Goal: Information Seeking & Learning: Learn about a topic

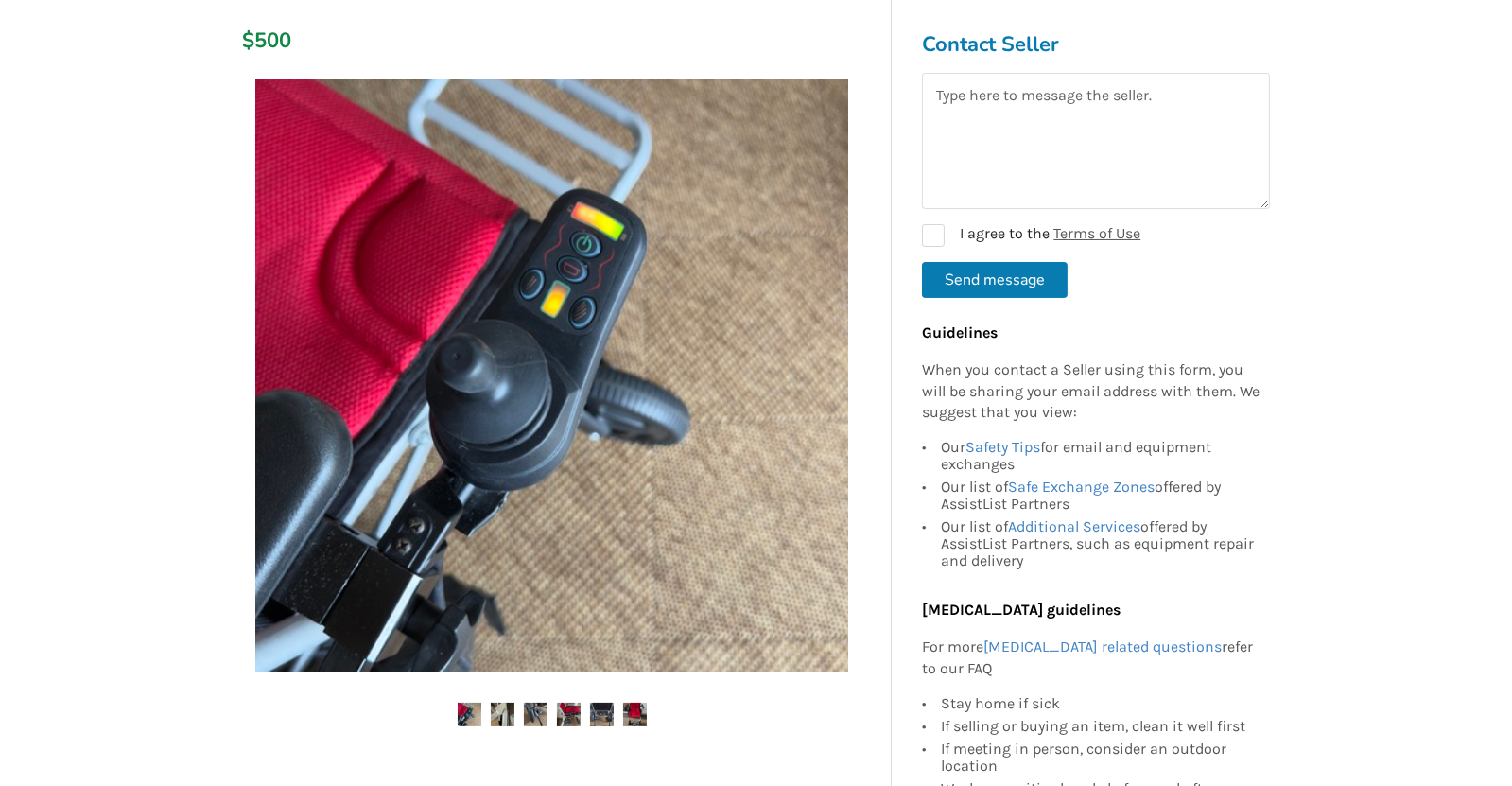
scroll to position [354, 0]
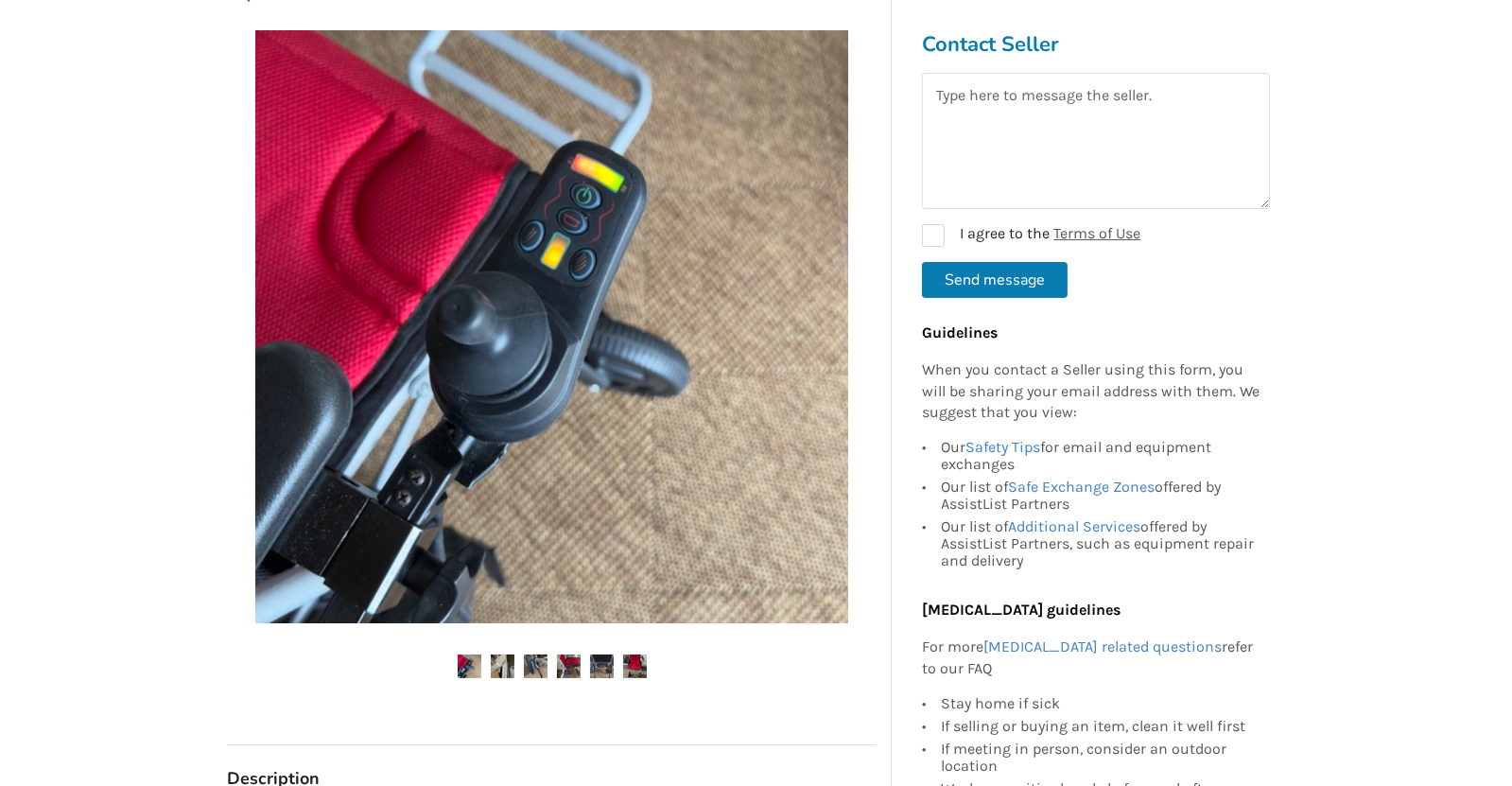
click at [467, 664] on img at bounding box center [469, 666] width 24 height 24
click at [502, 670] on img at bounding box center [502, 666] width 24 height 24
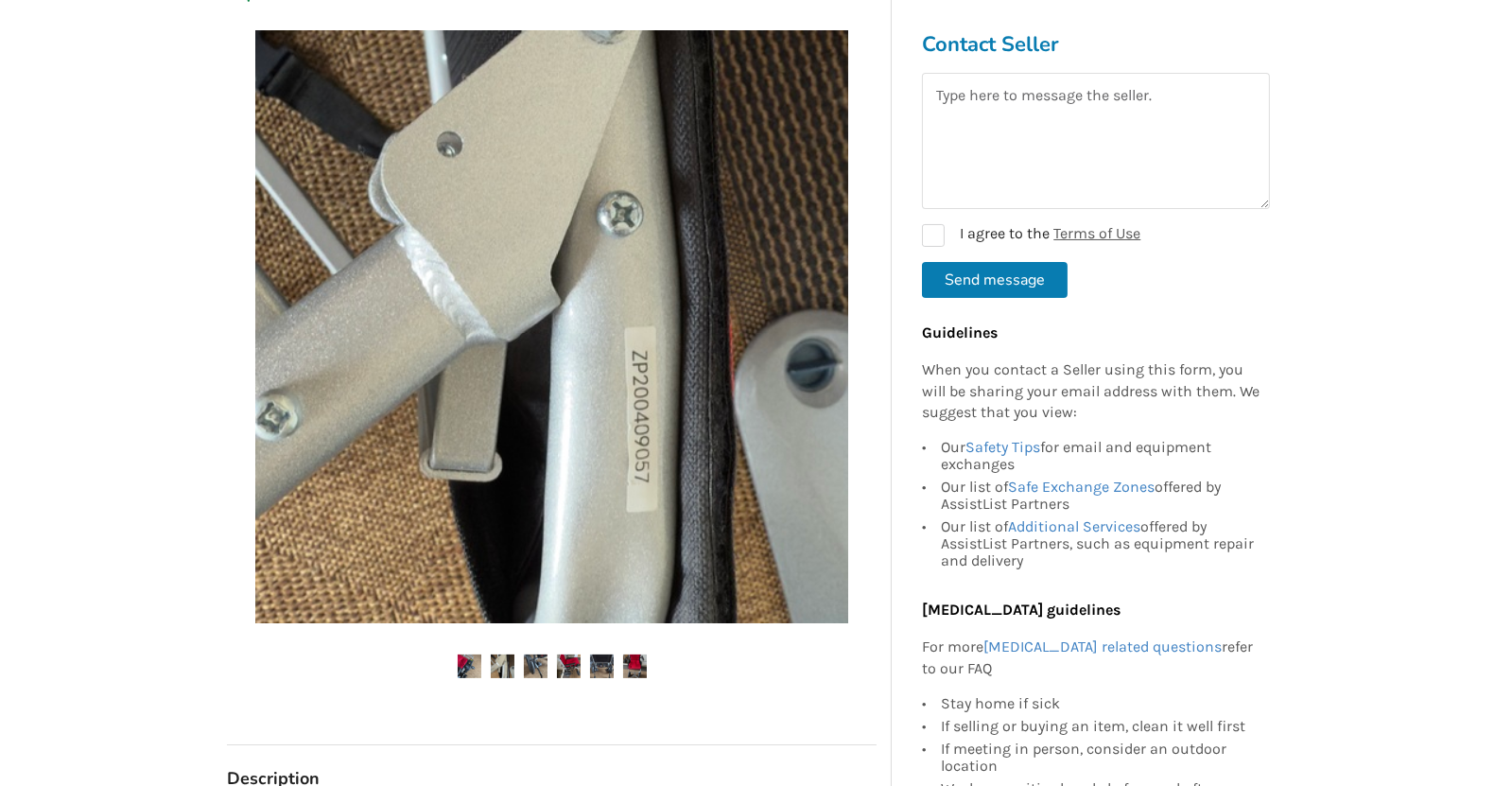
click at [541, 662] on img at bounding box center [535, 666] width 24 height 24
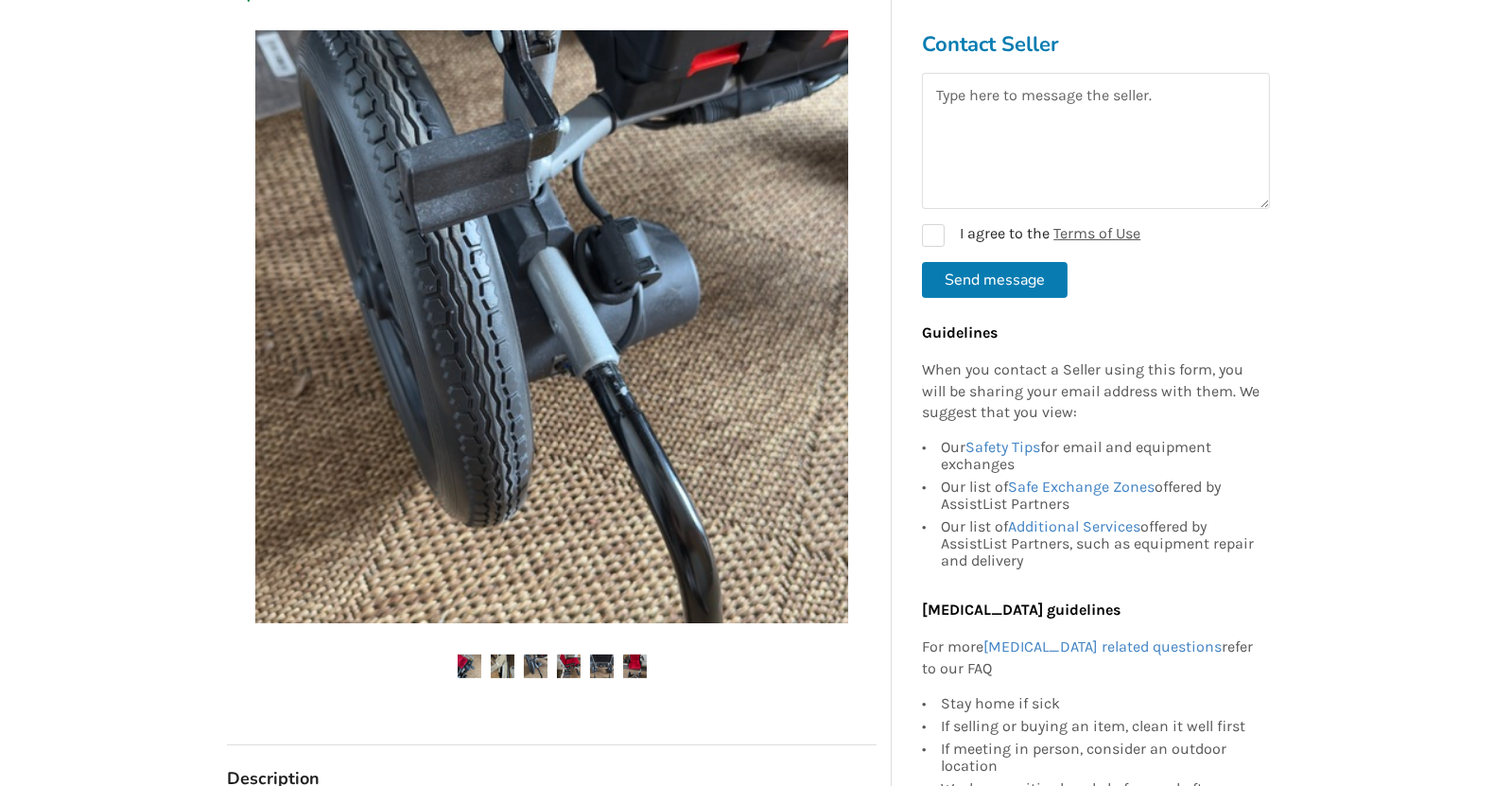
click at [573, 664] on img at bounding box center [569, 666] width 24 height 24
click at [995, 98] on textarea at bounding box center [1096, 141] width 348 height 136
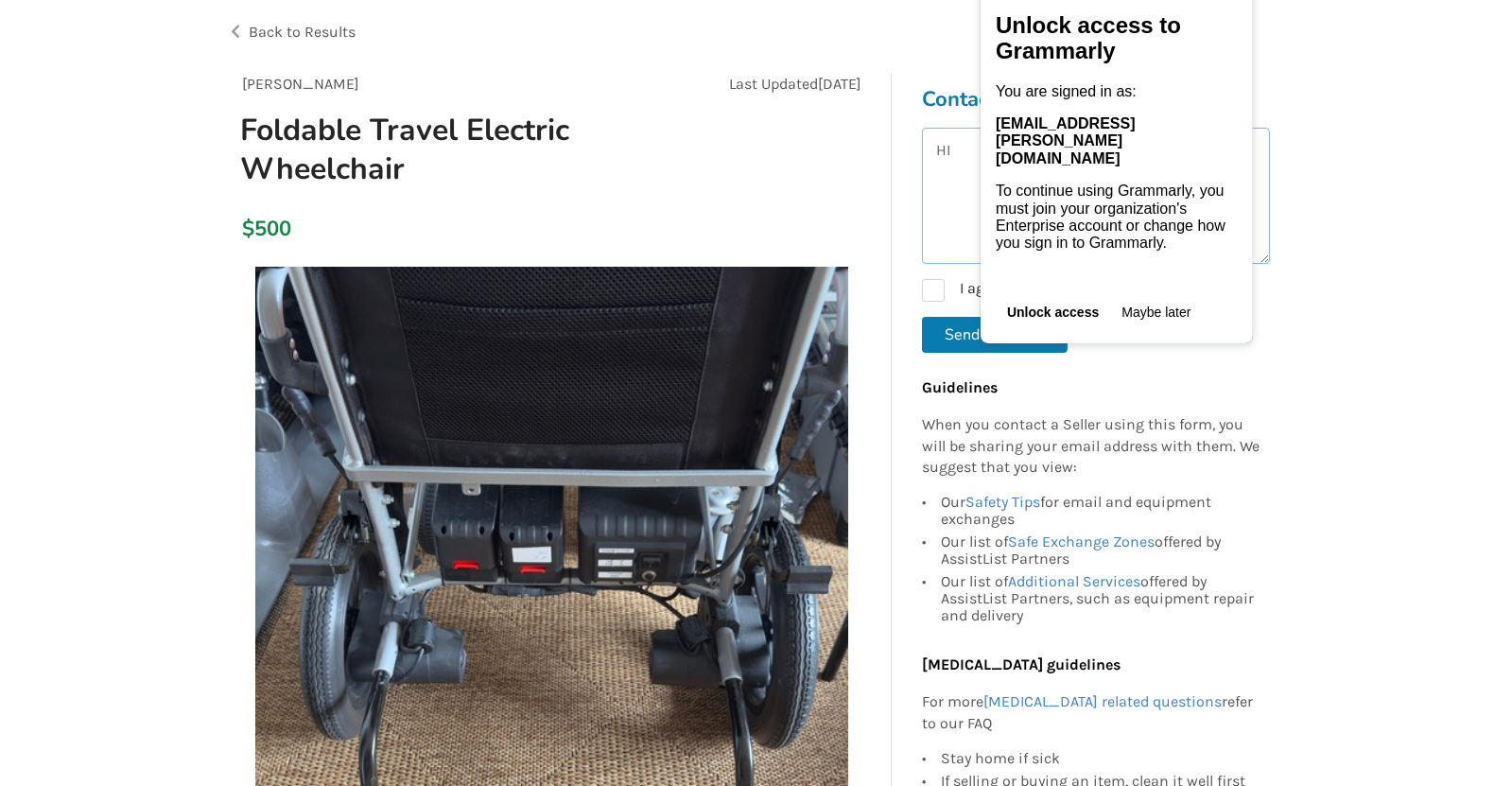
scroll to position [0, 0]
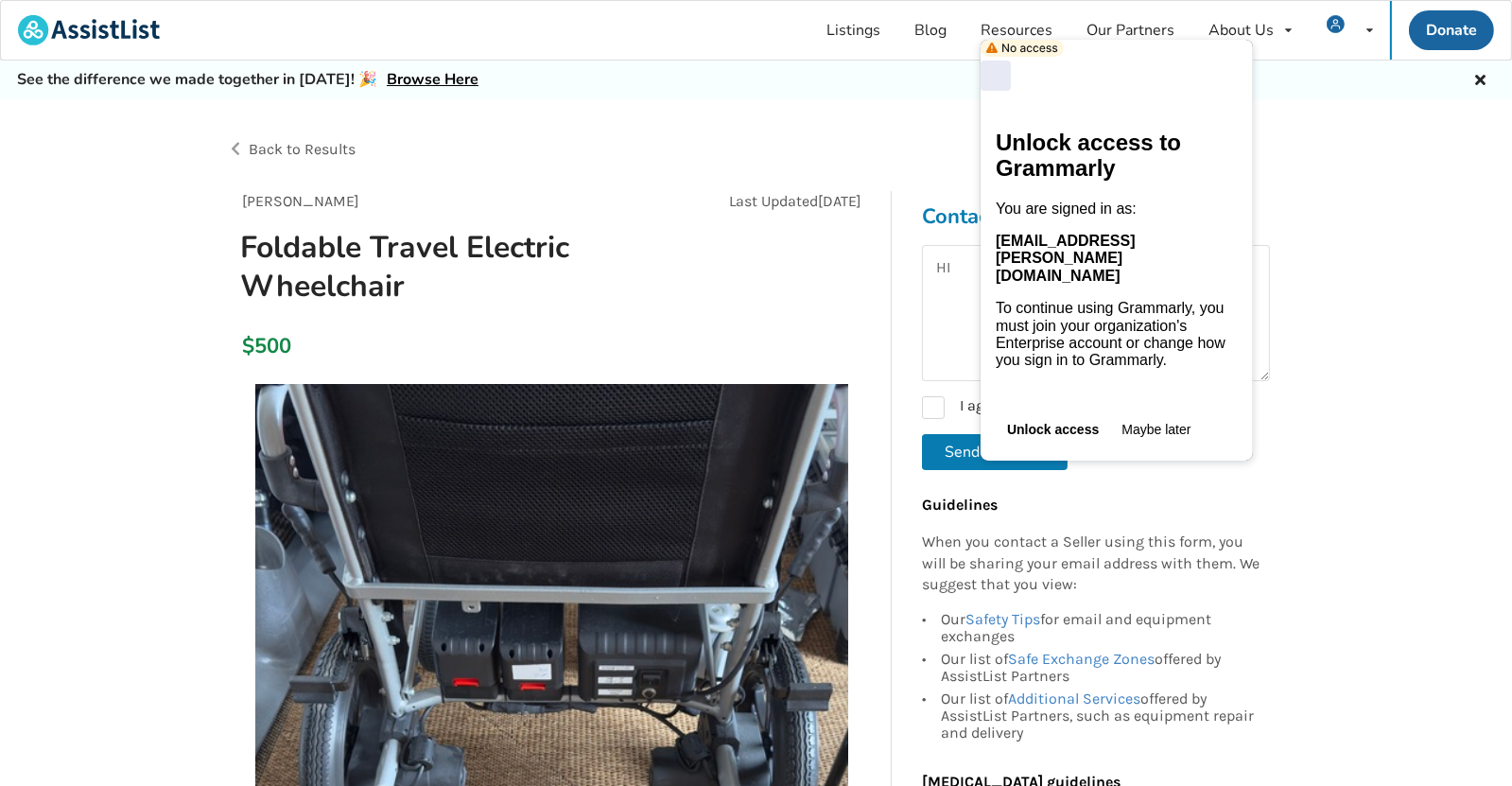
click at [1012, 60] on div "Close" at bounding box center [996, 76] width 31 height 31
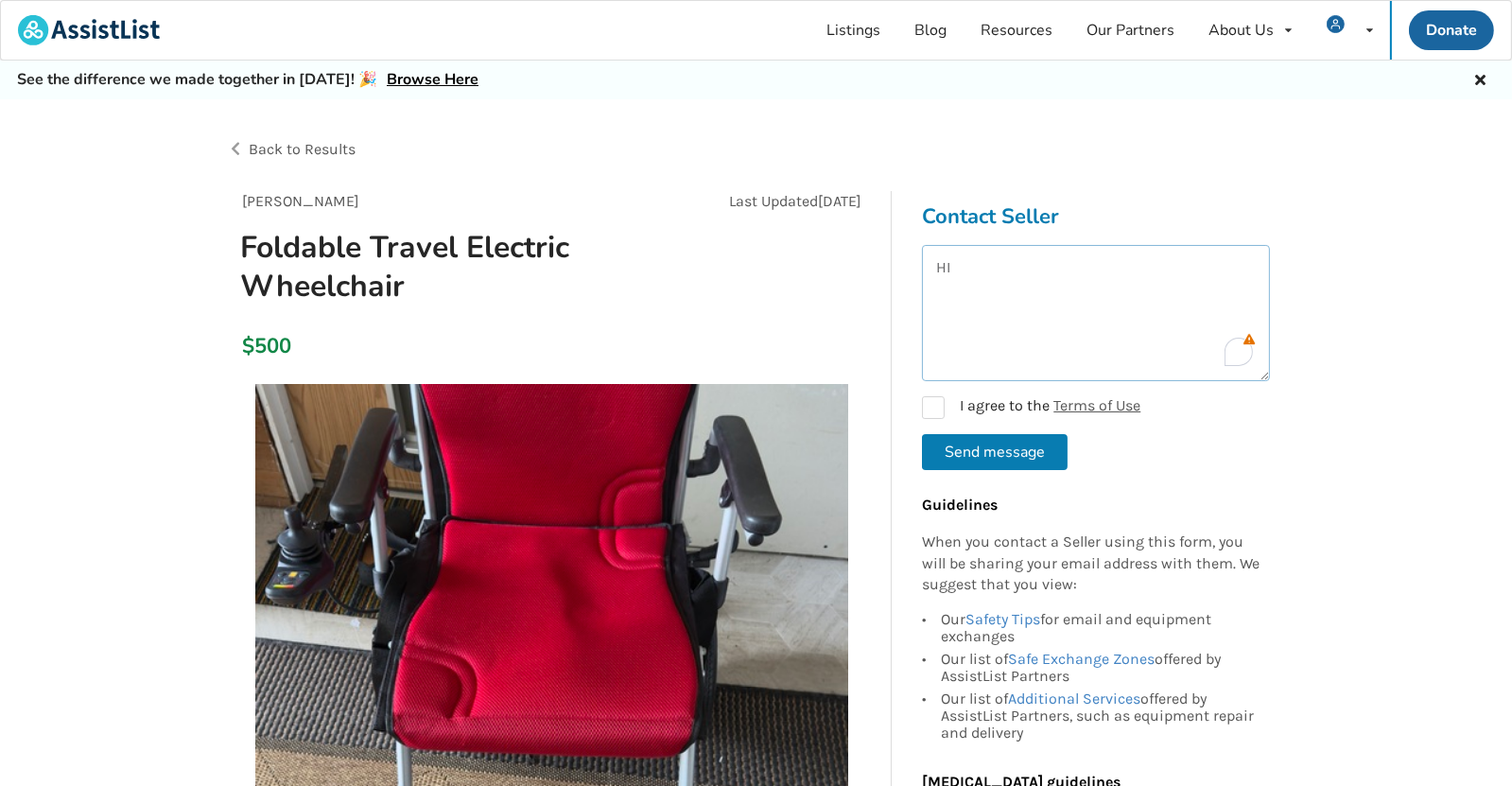
click at [988, 257] on textarea "HI" at bounding box center [1096, 312] width 348 height 136
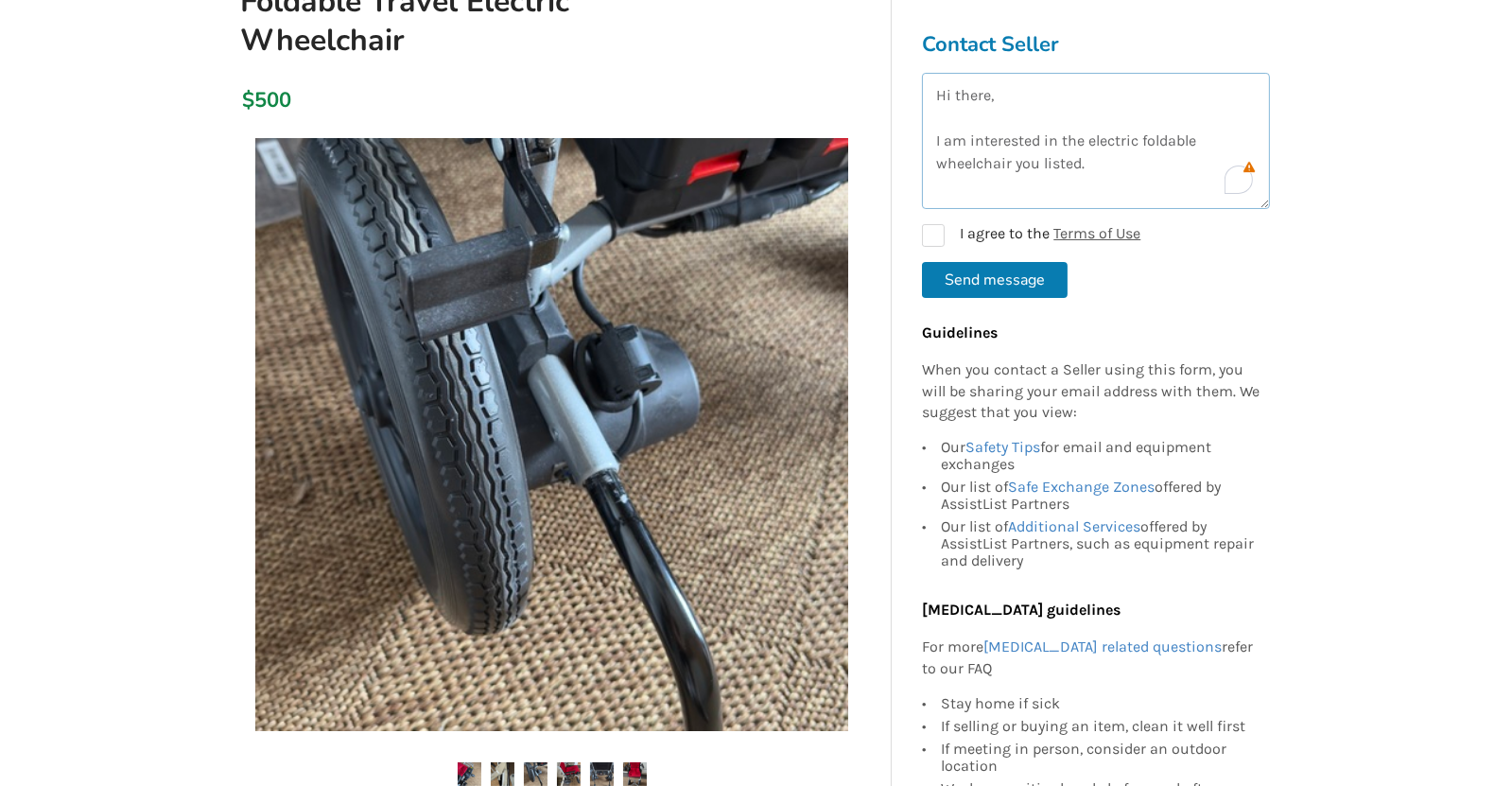
scroll to position [117, 0]
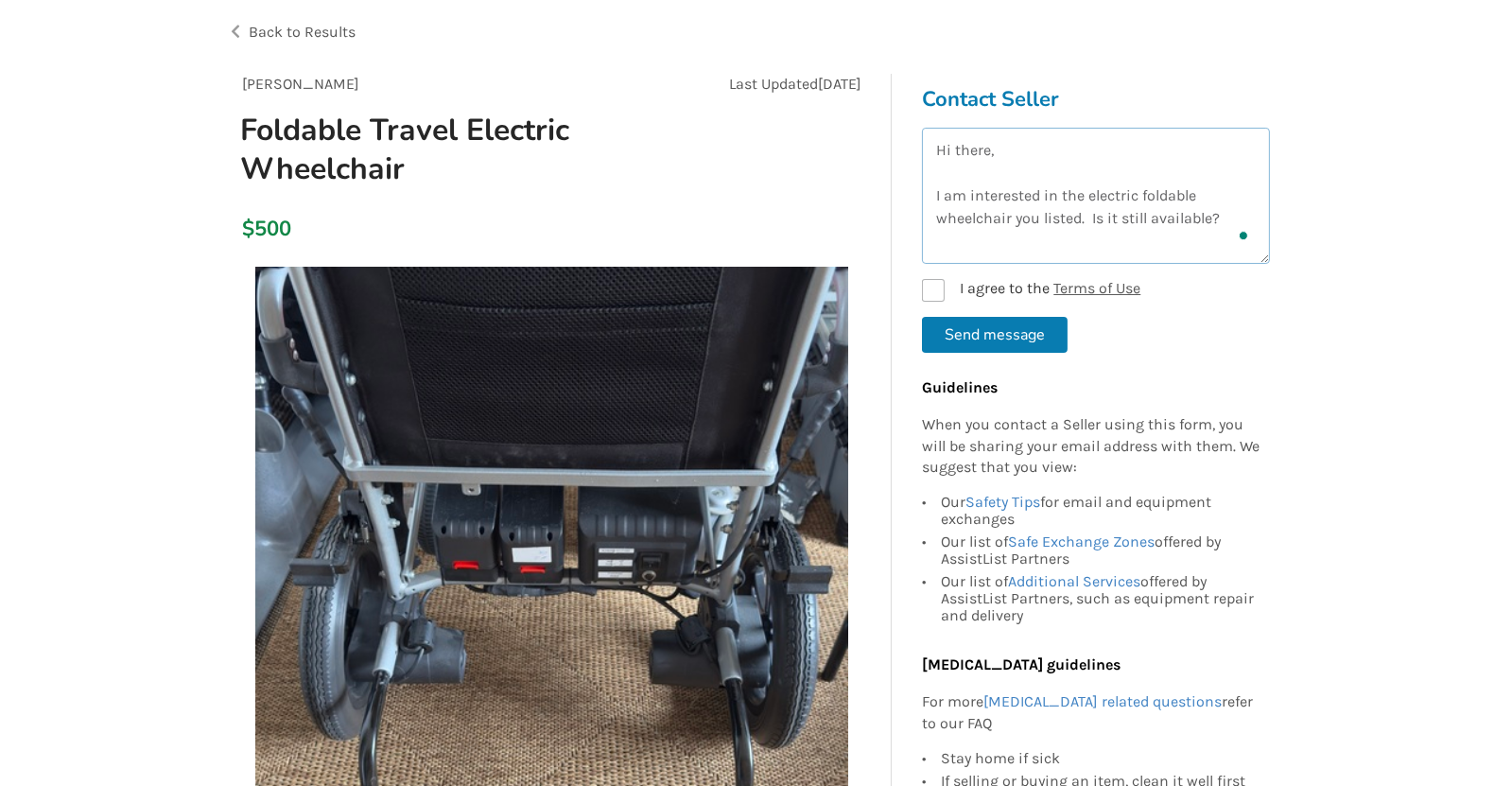
type textarea "Hi there, I am interested in the electric foldable wheelchair you listed. Is it…"
click at [935, 286] on label "I agree to the Terms of Use" at bounding box center [1032, 290] width 219 height 23
checkbox input "true"
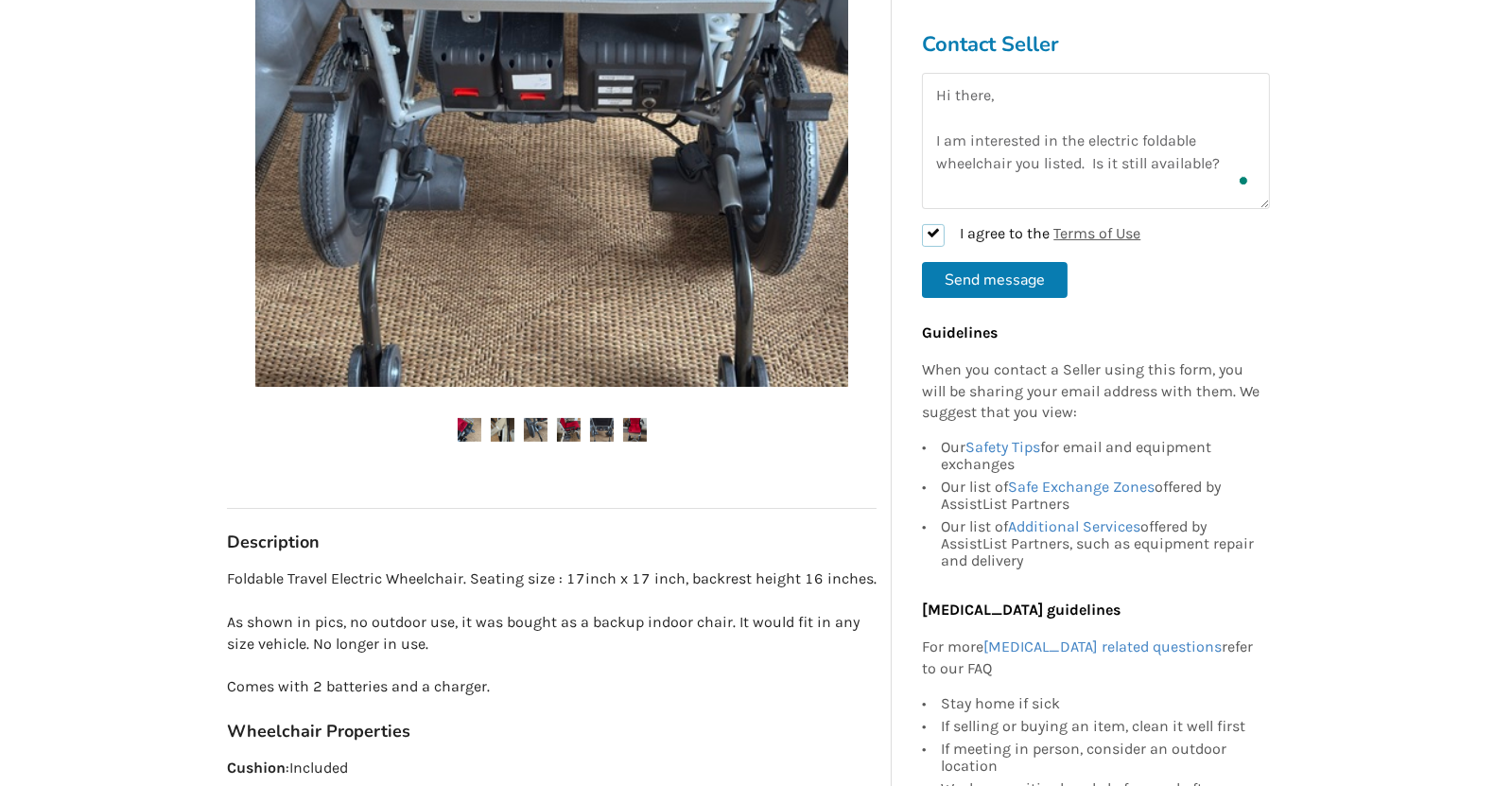
scroll to position [237, 0]
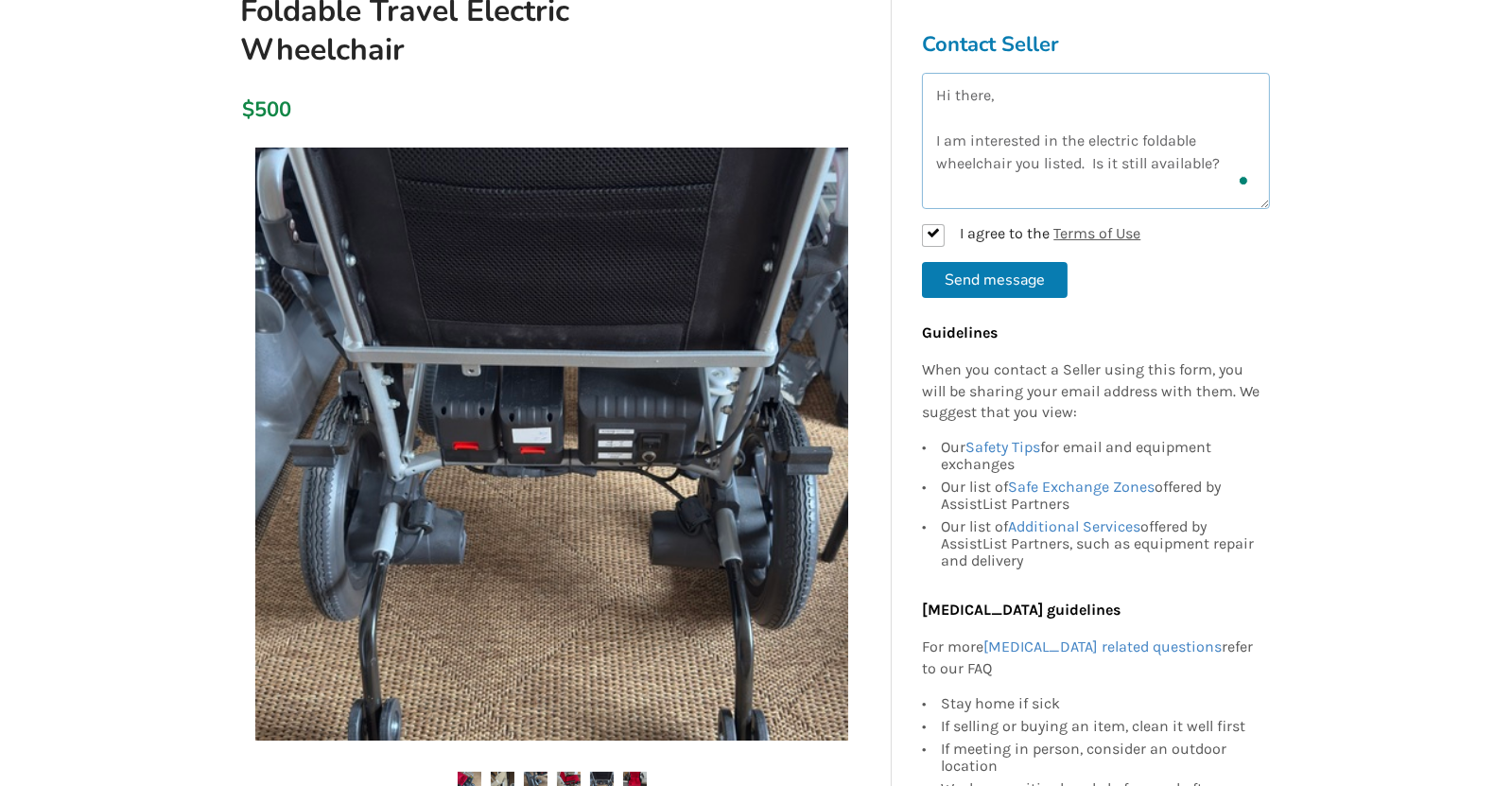
click at [1223, 166] on textarea "Hi there, I am interested in the electric foldable wheelchair you listed. Is it…" at bounding box center [1096, 141] width 348 height 136
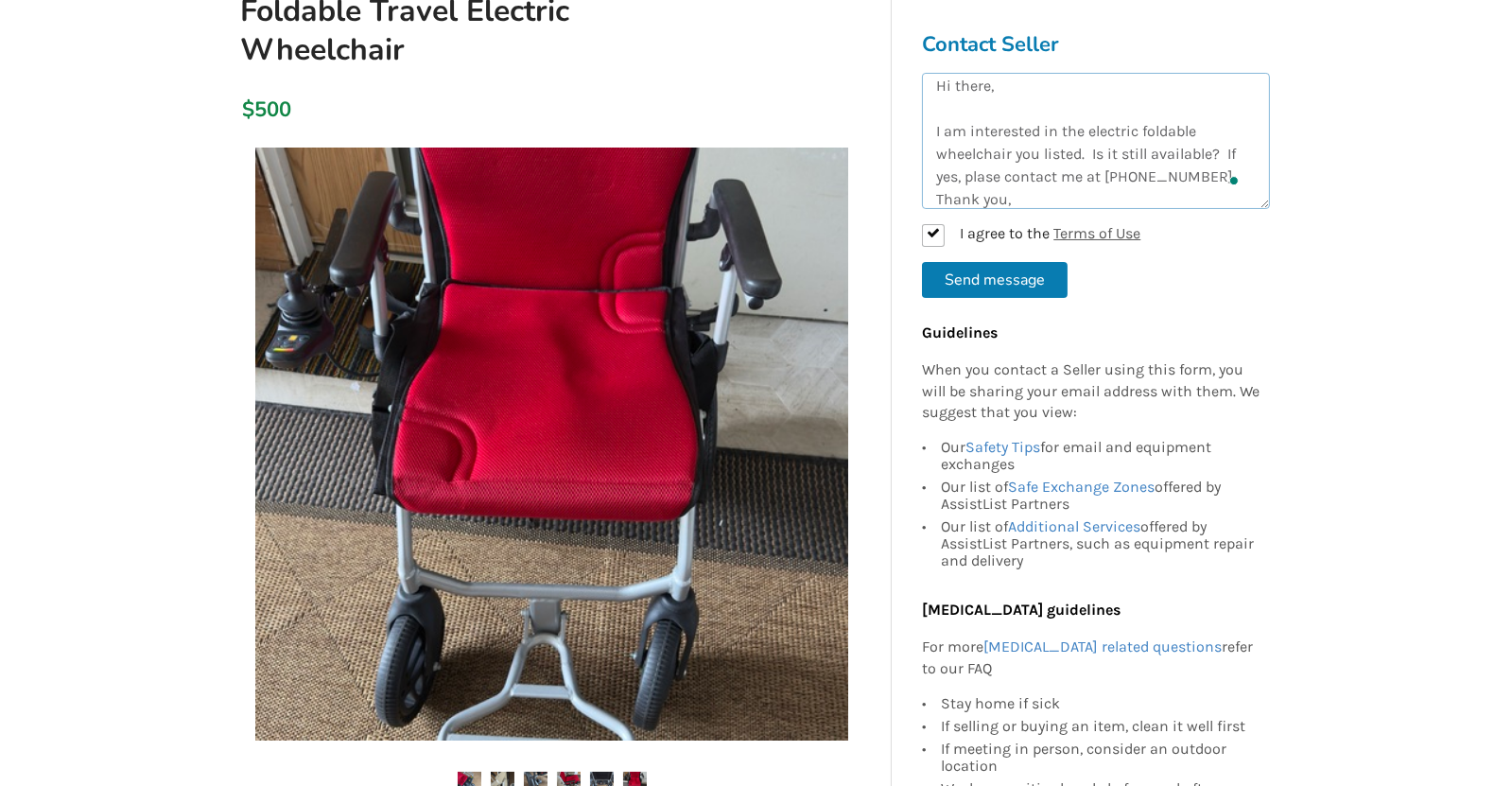
scroll to position [32, 0]
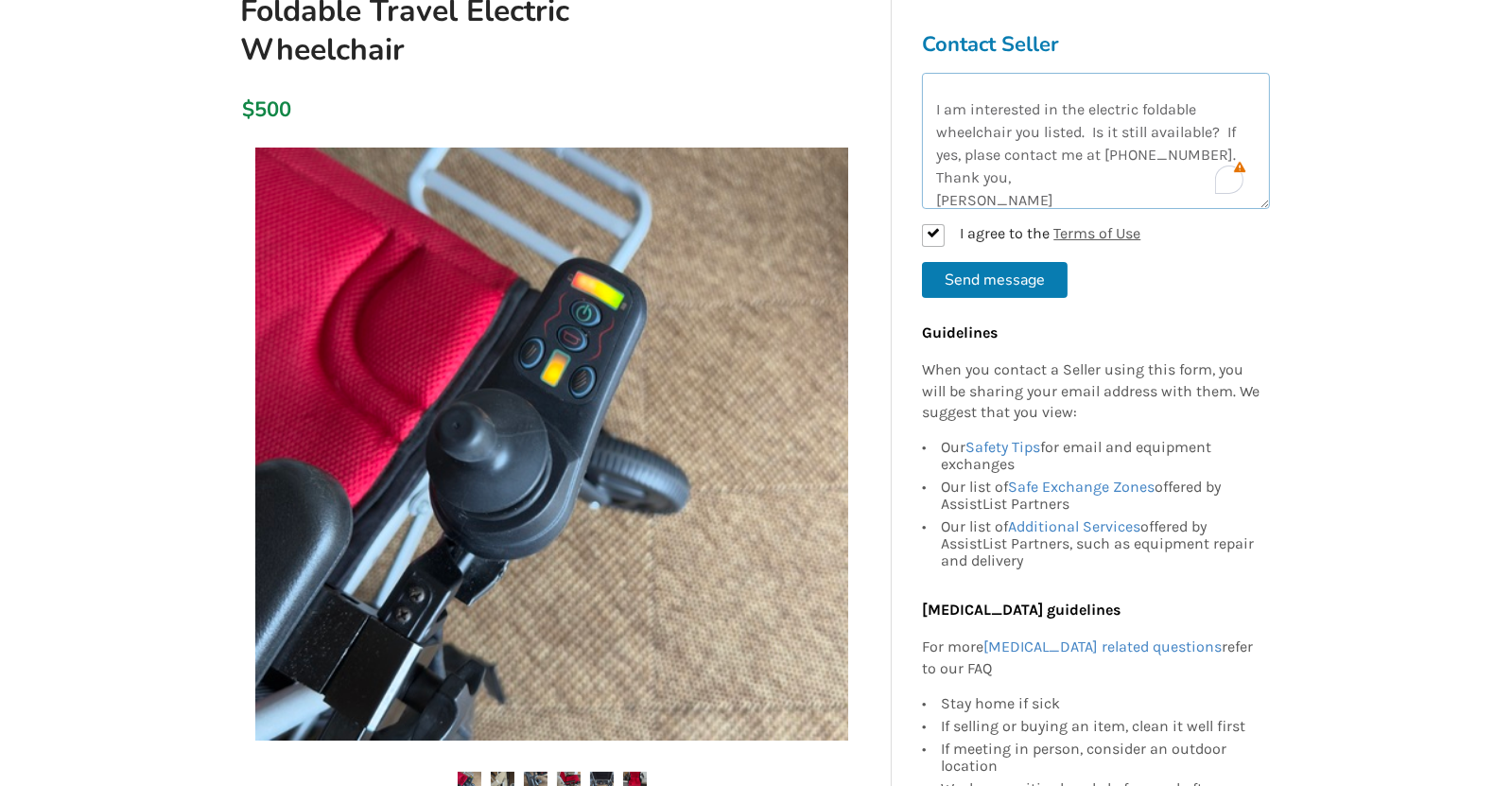
type textarea "Hi there, I am interested in the electric foldable wheelchair you listed. Is it…"
click at [986, 281] on button "Send message" at bounding box center [995, 279] width 146 height 35
checkbox input "false"
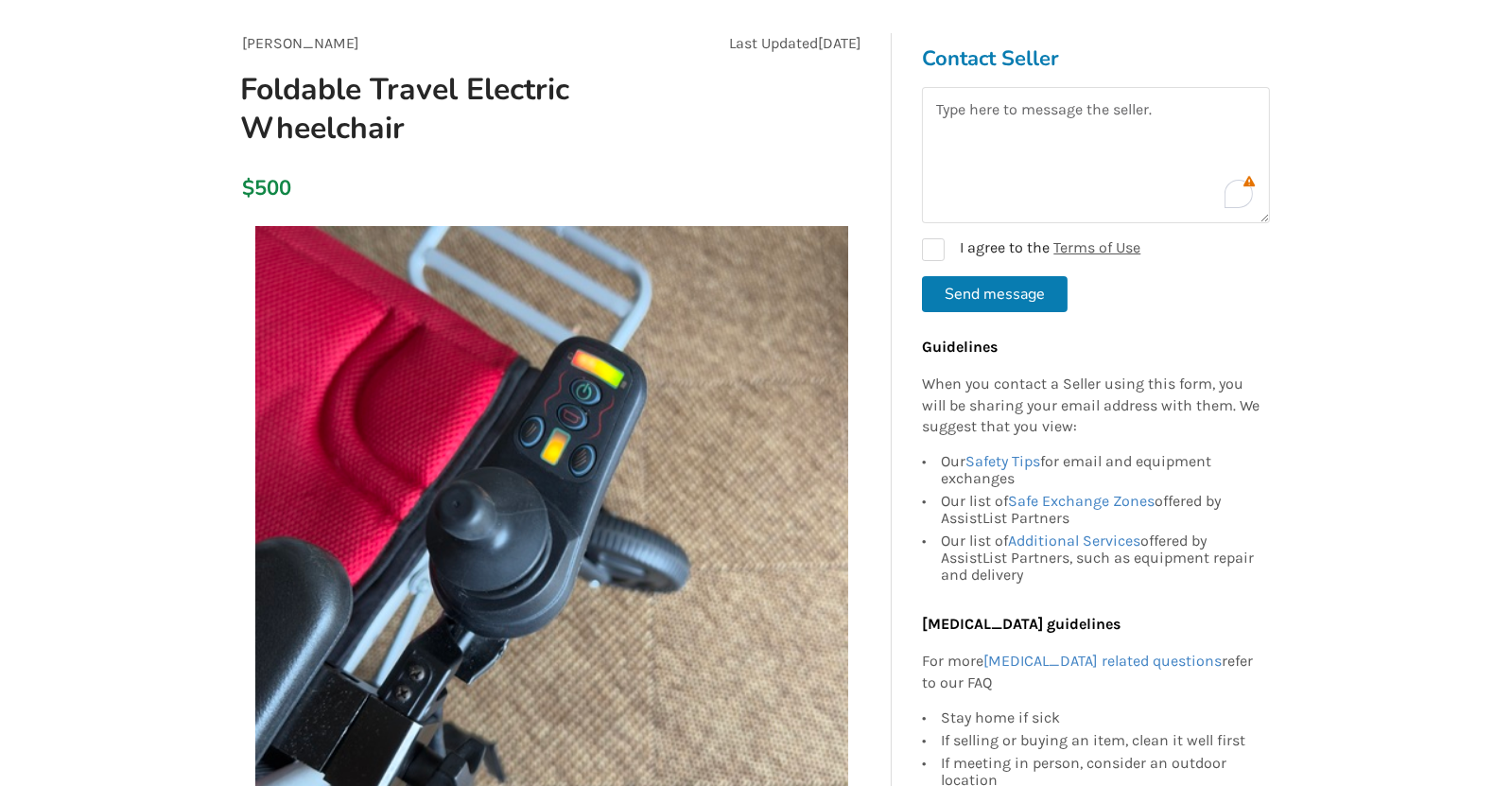
scroll to position [0, 0]
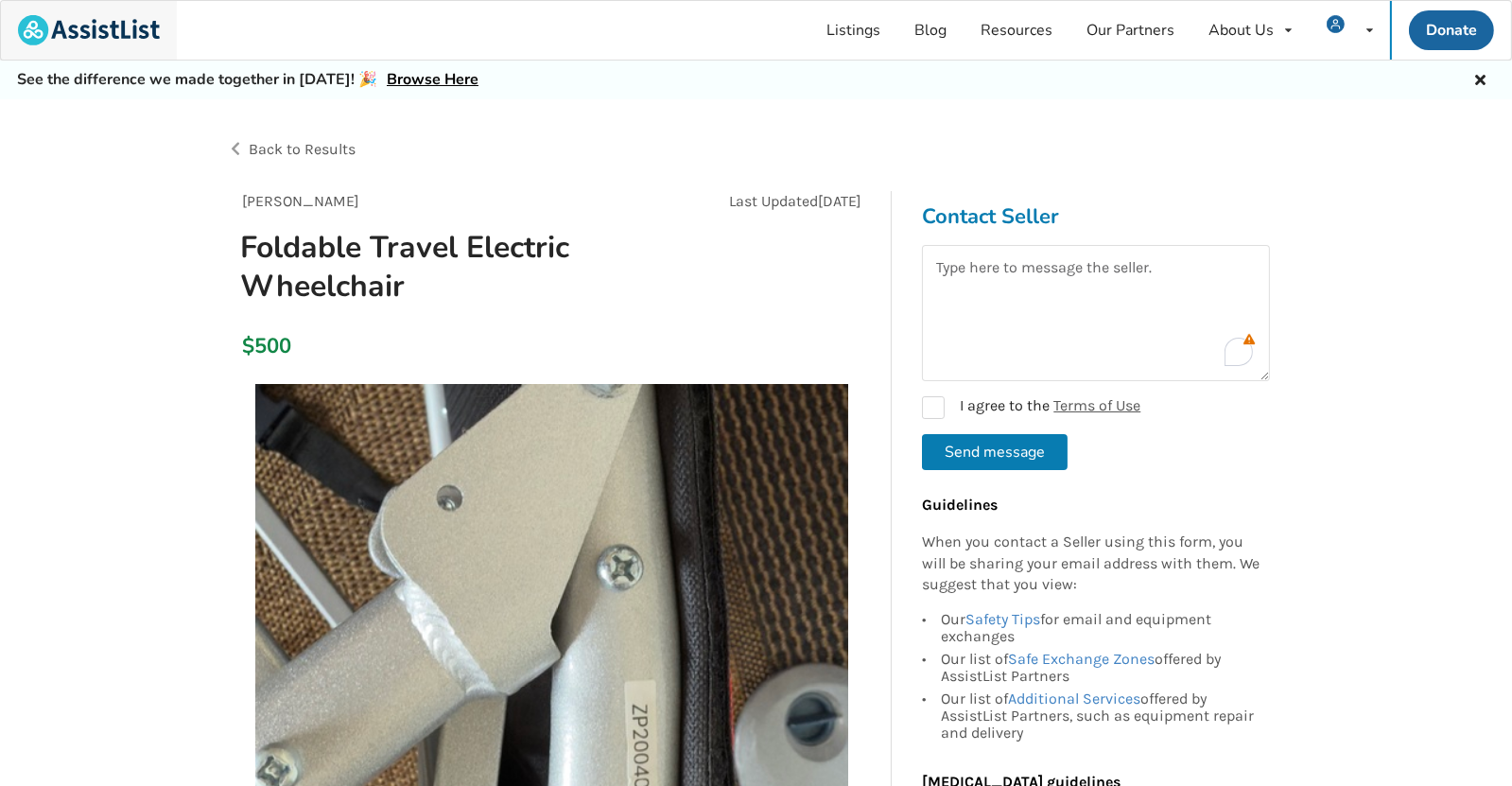
click at [112, 35] on img at bounding box center [89, 31] width 142 height 31
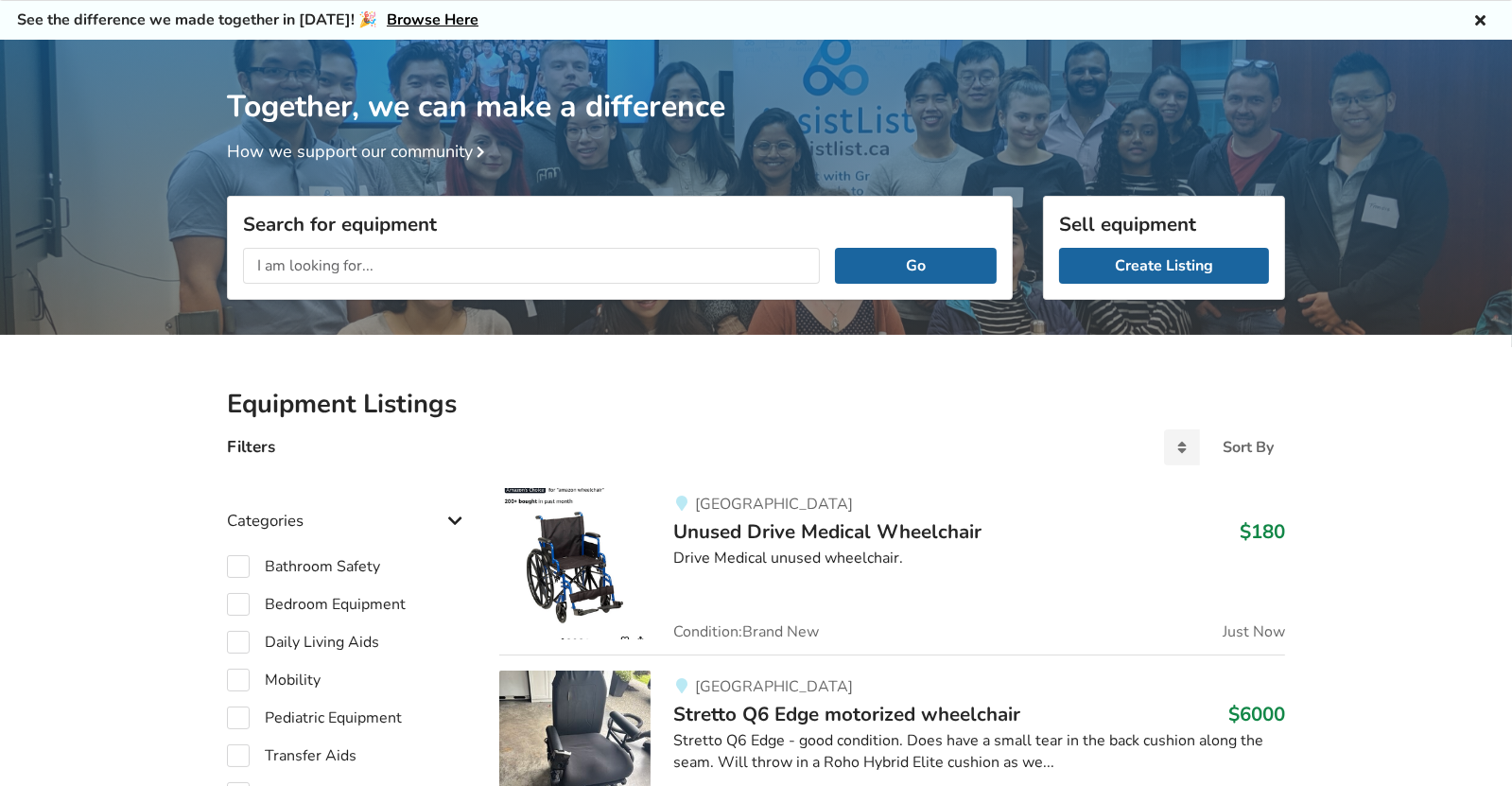
click at [386, 271] on input "text" at bounding box center [532, 265] width 577 height 35
type input "f"
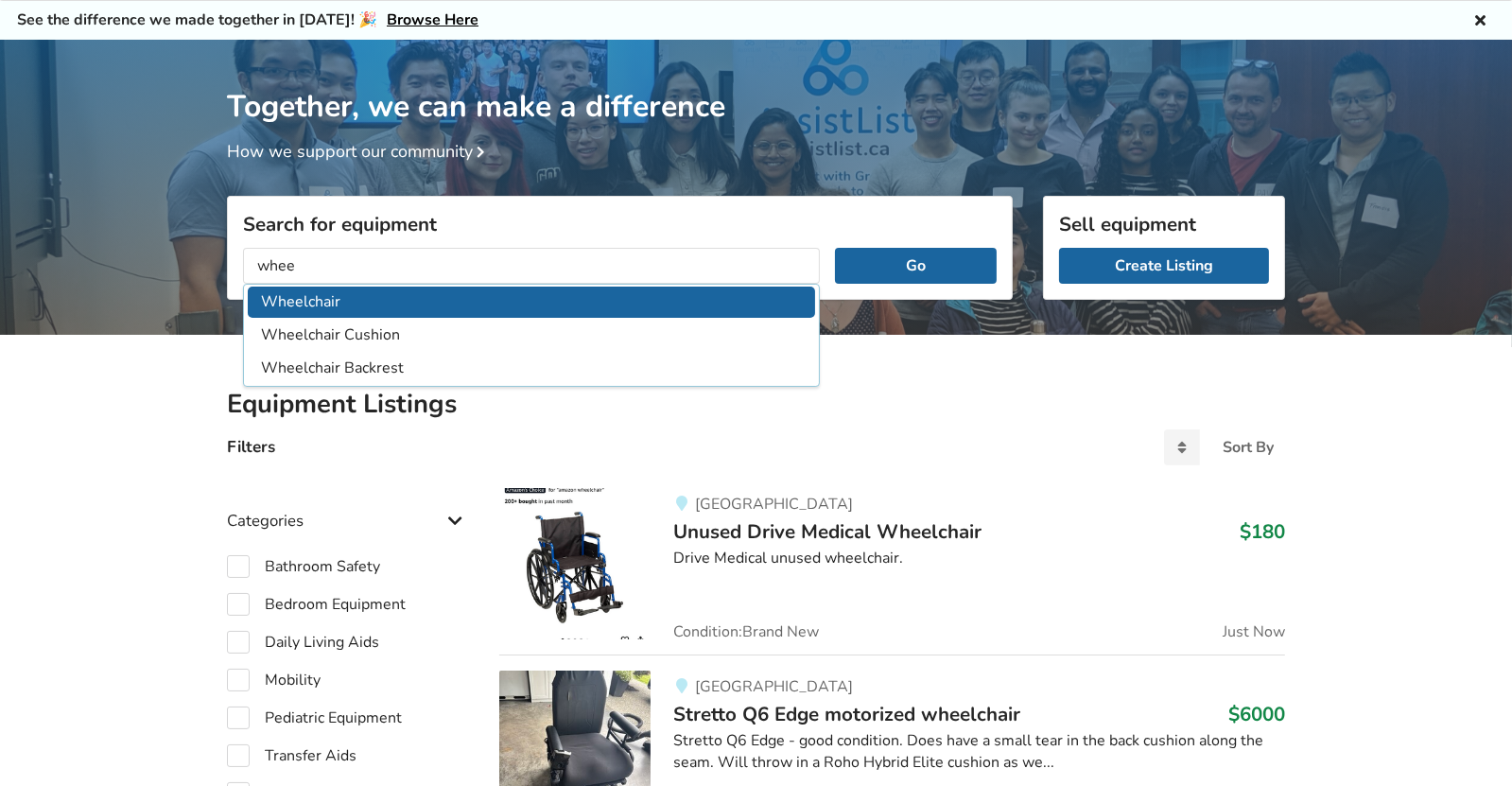
click at [290, 302] on li "Wheelchair" at bounding box center [531, 302] width 568 height 32
type input "Wheelchair"
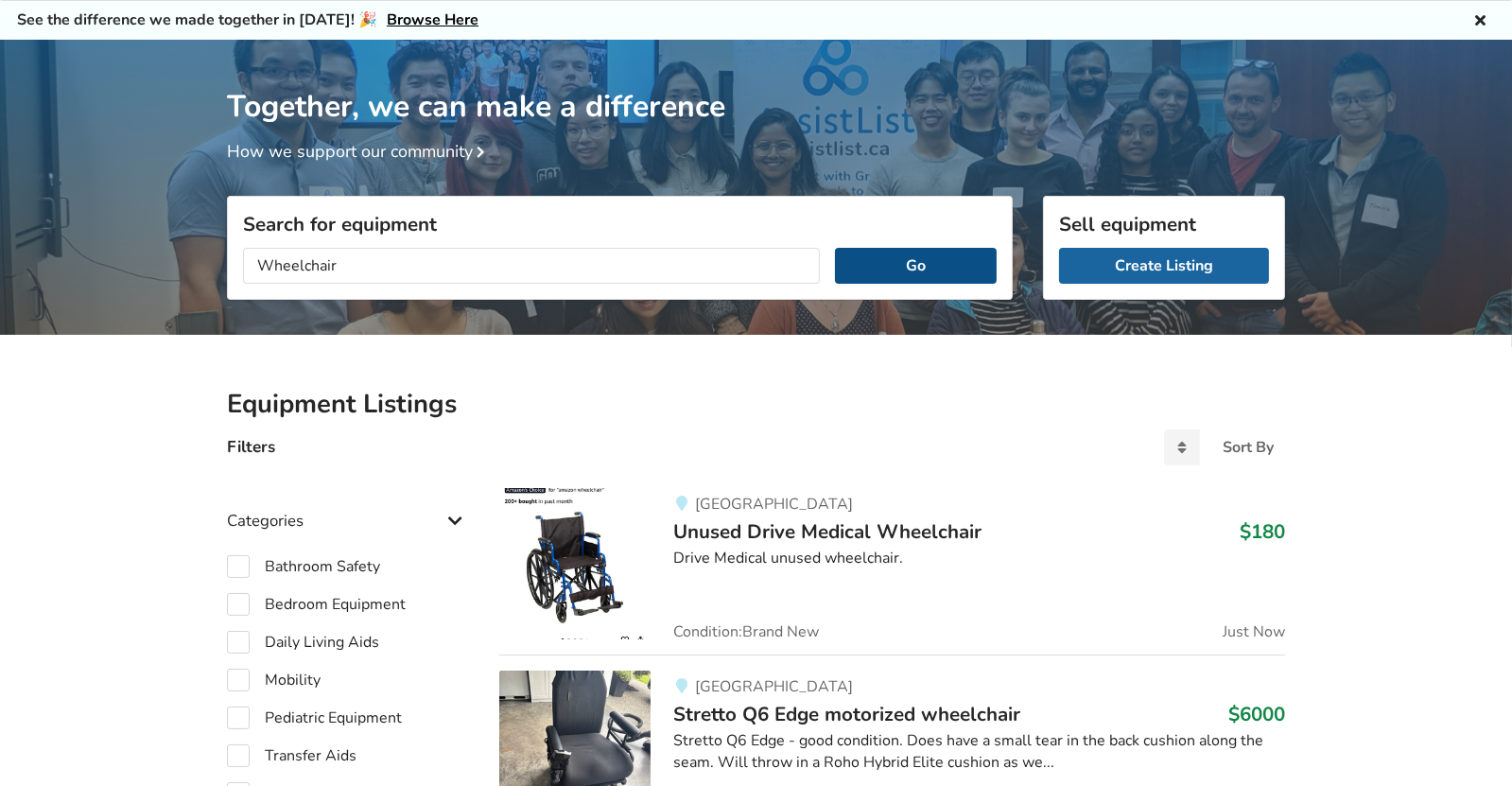
click at [906, 254] on button "Go" at bounding box center [916, 265] width 162 height 35
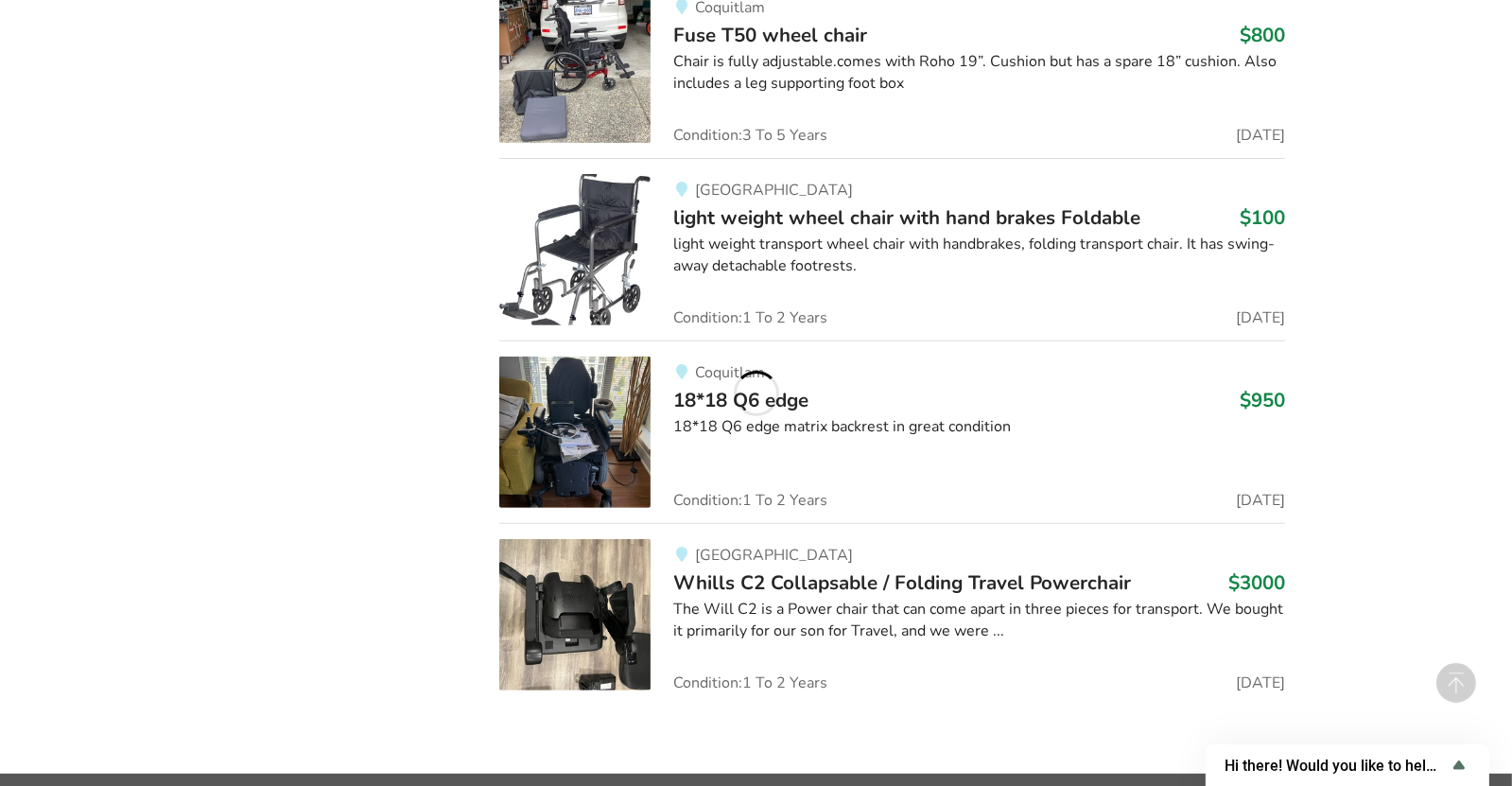
scroll to position [30653, 0]
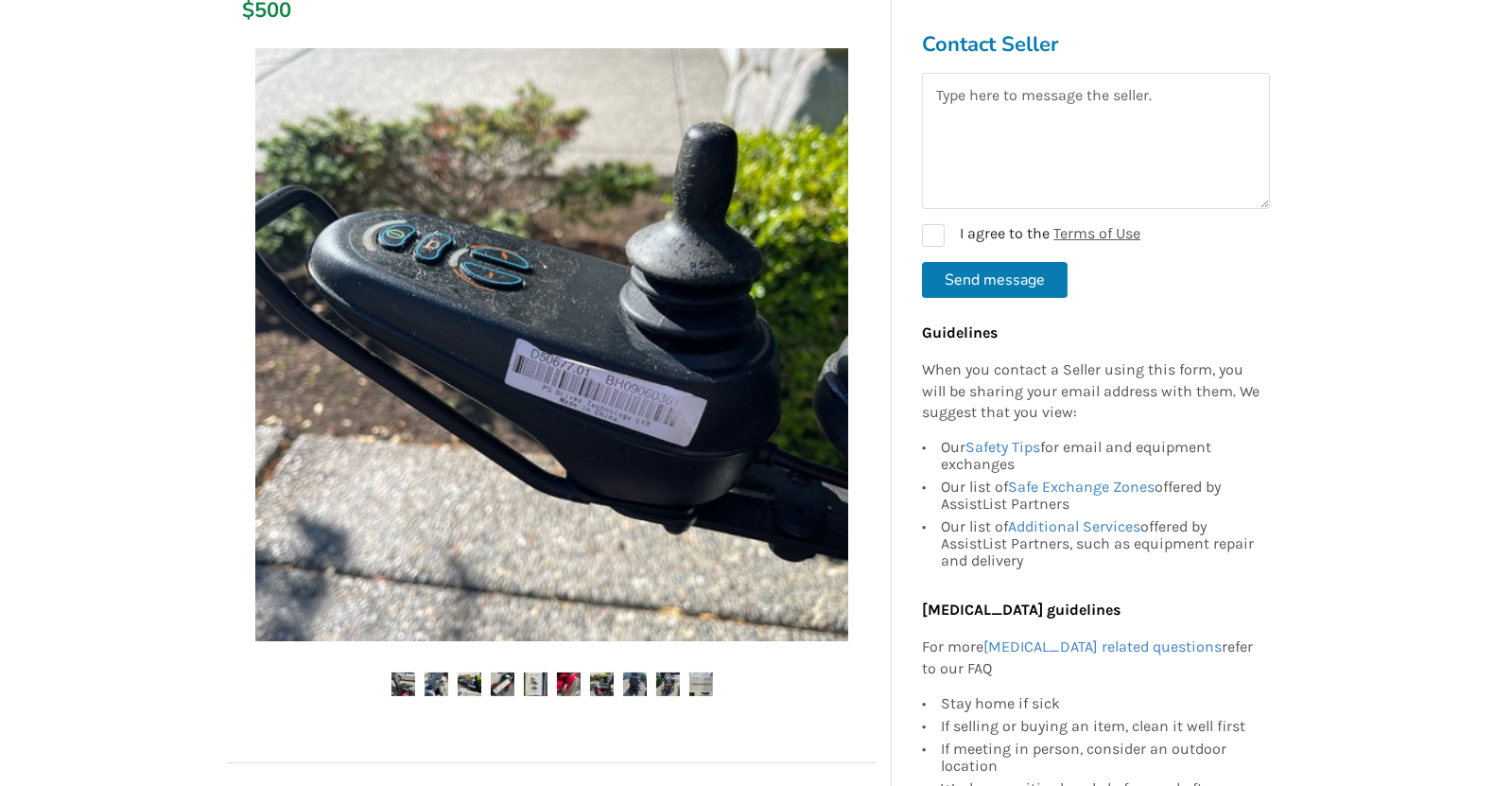
scroll to position [354, 0]
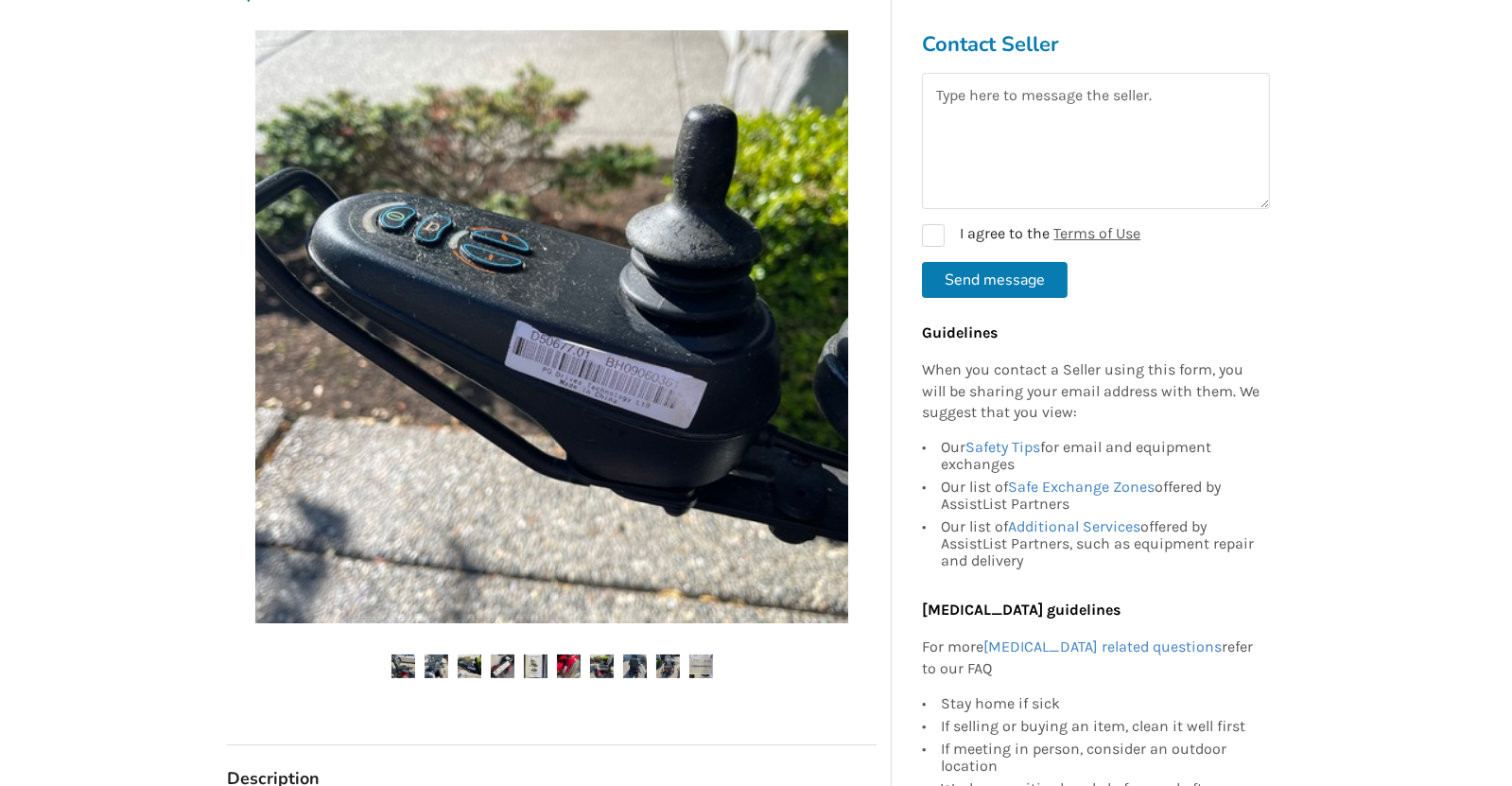
click at [438, 662] on img at bounding box center [436, 666] width 24 height 24
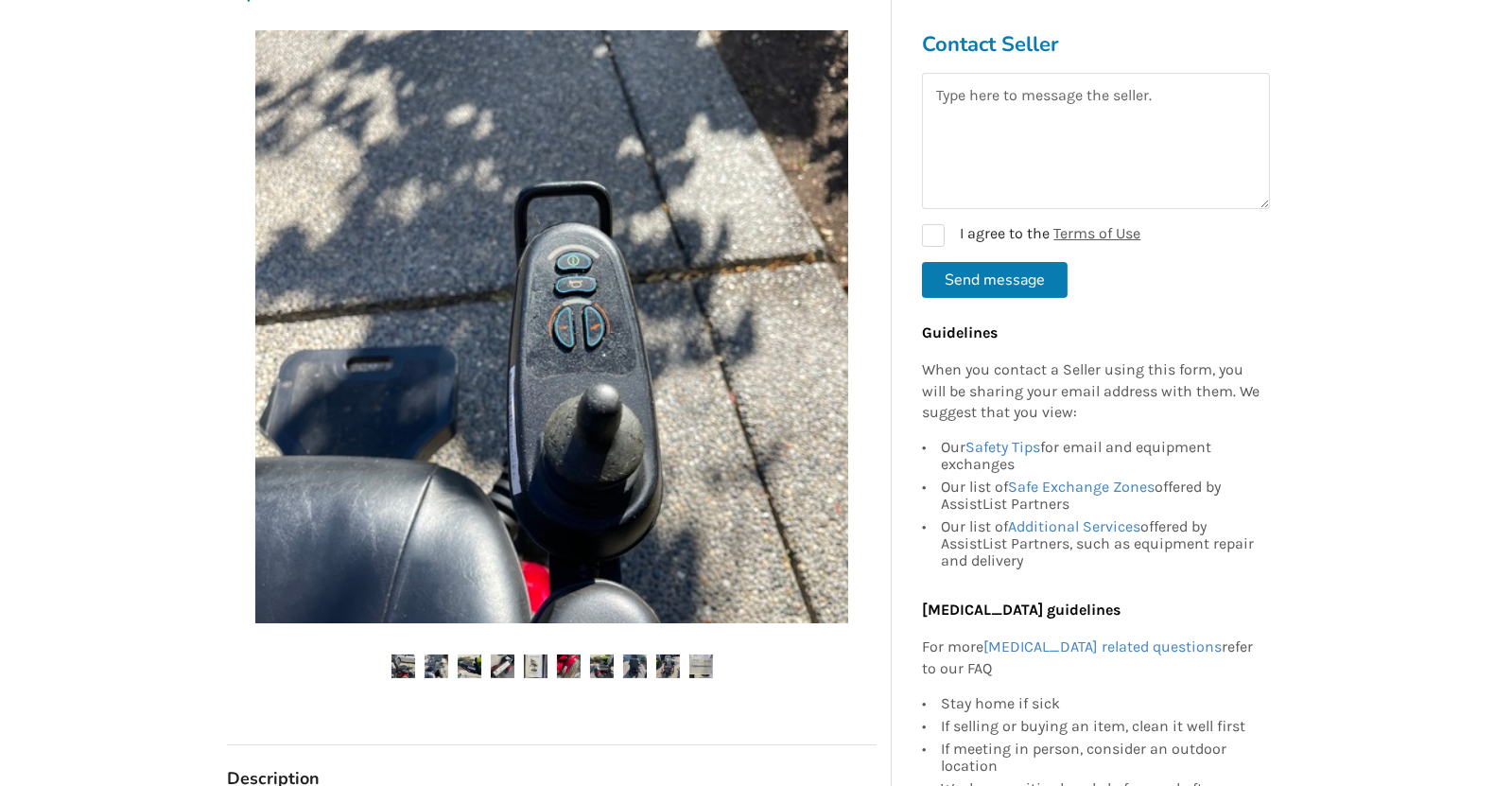
click at [457, 672] on img at bounding box center [469, 666] width 24 height 24
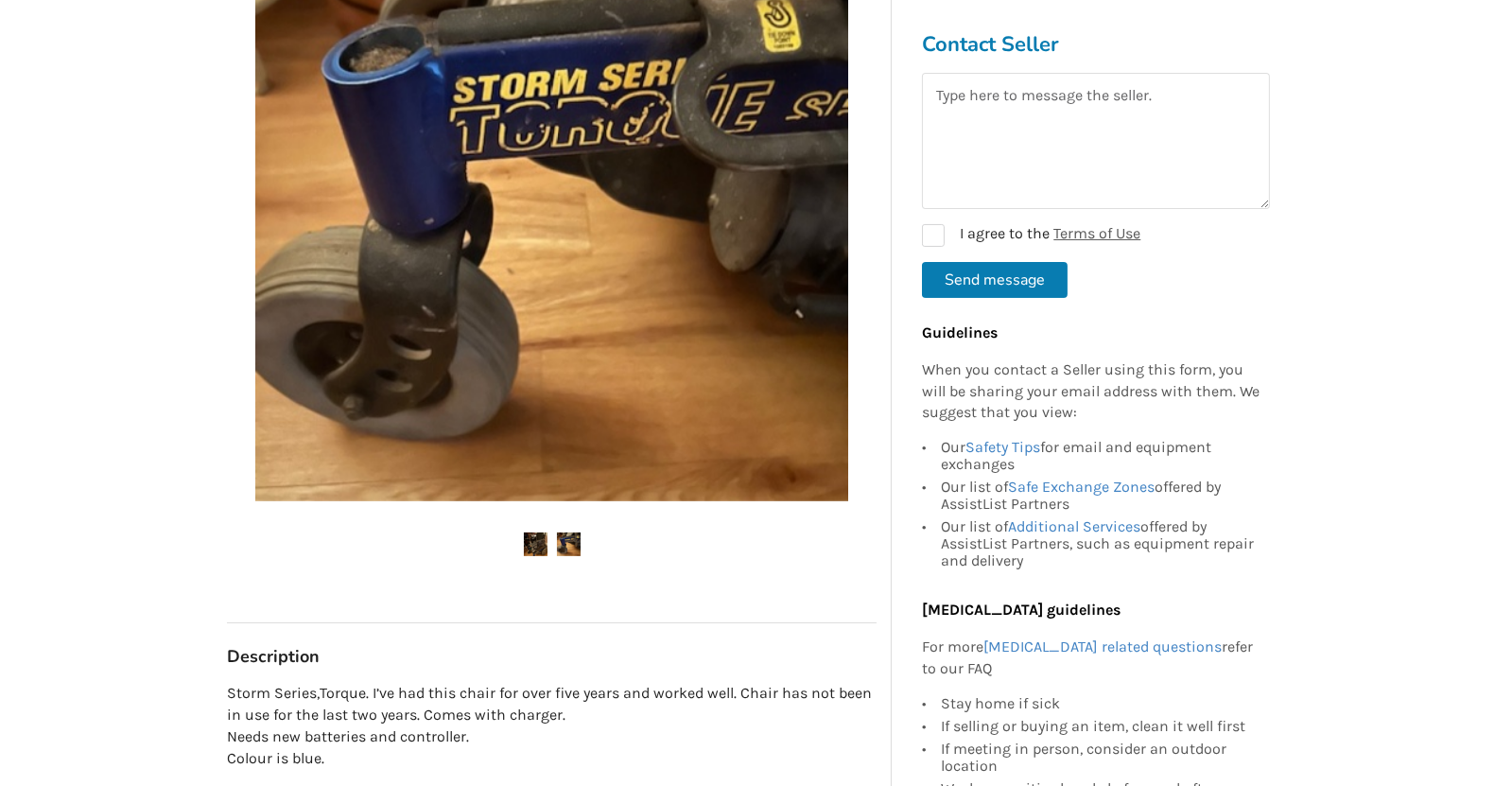
scroll to position [473, 0]
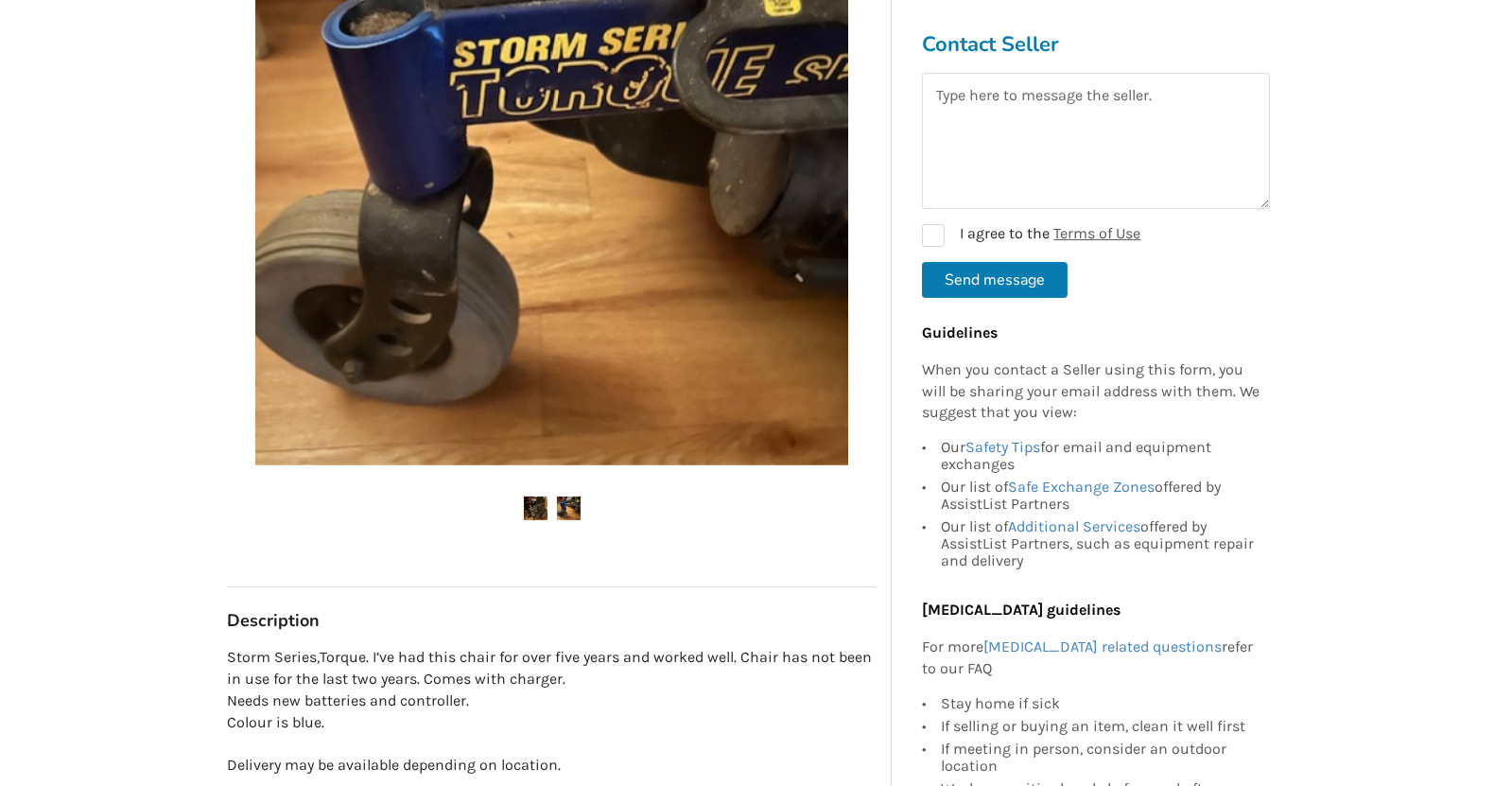
click at [566, 508] on img at bounding box center [569, 508] width 24 height 24
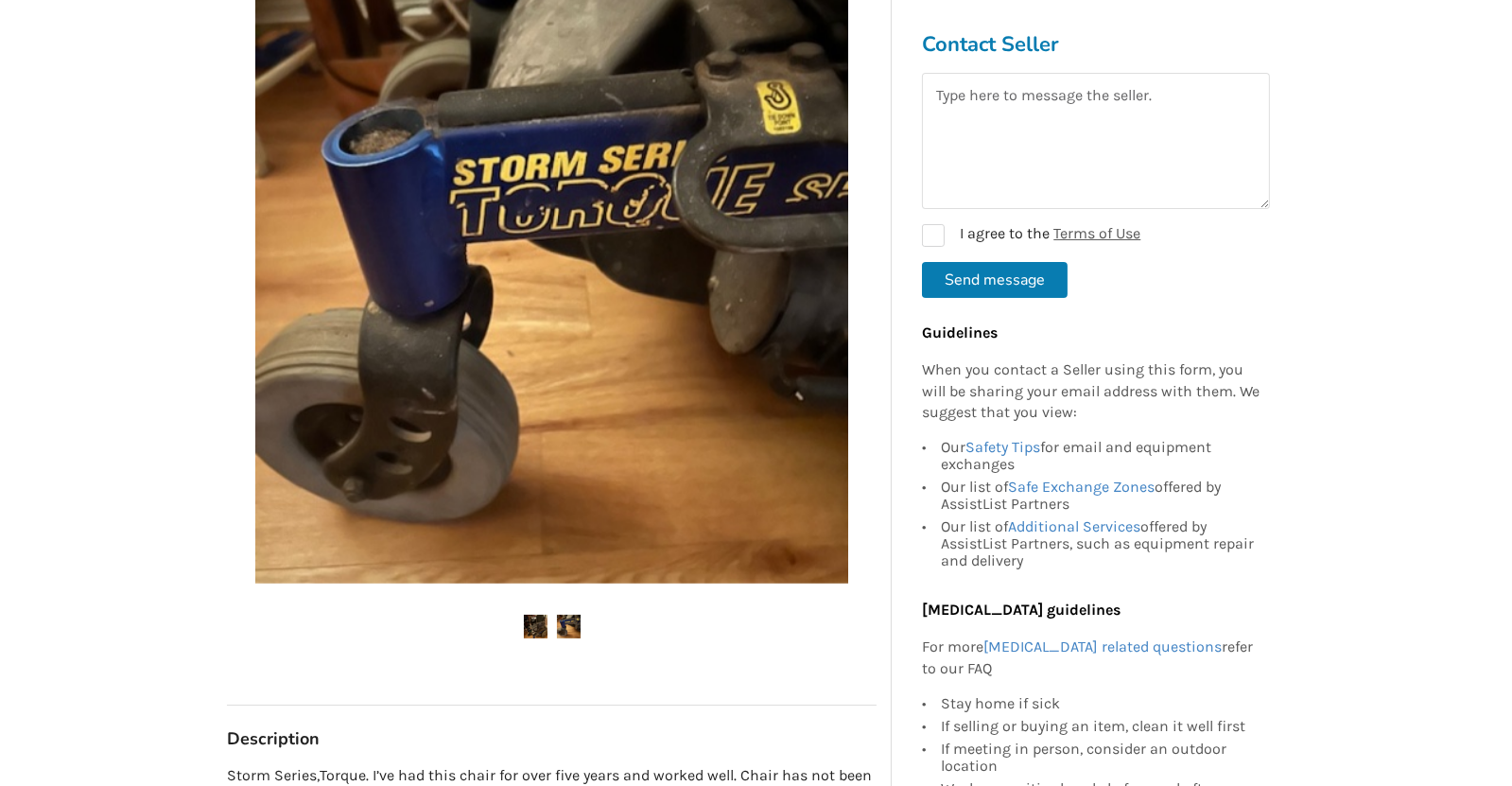
scroll to position [237, 0]
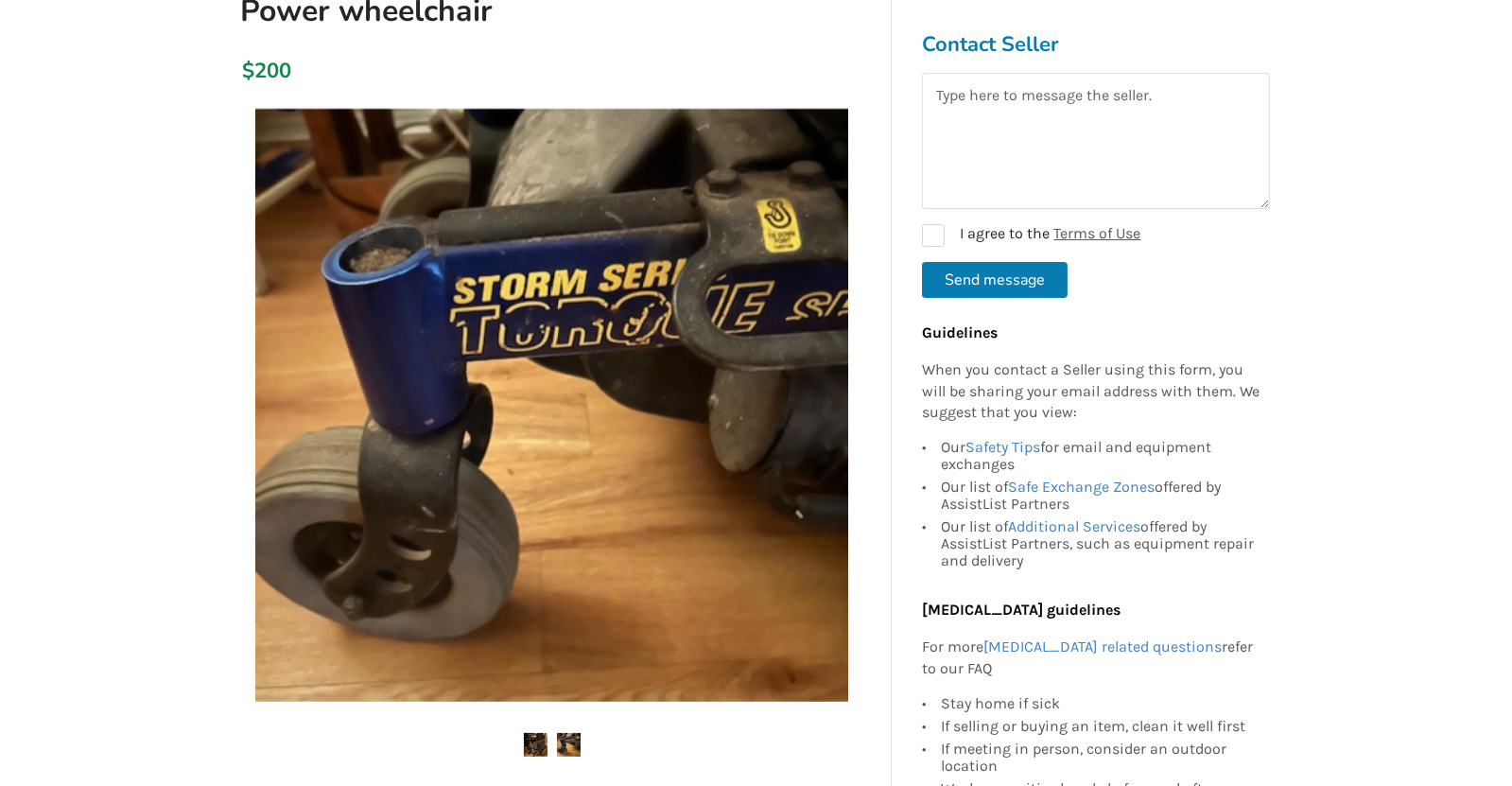
click at [532, 742] on img at bounding box center [535, 745] width 24 height 24
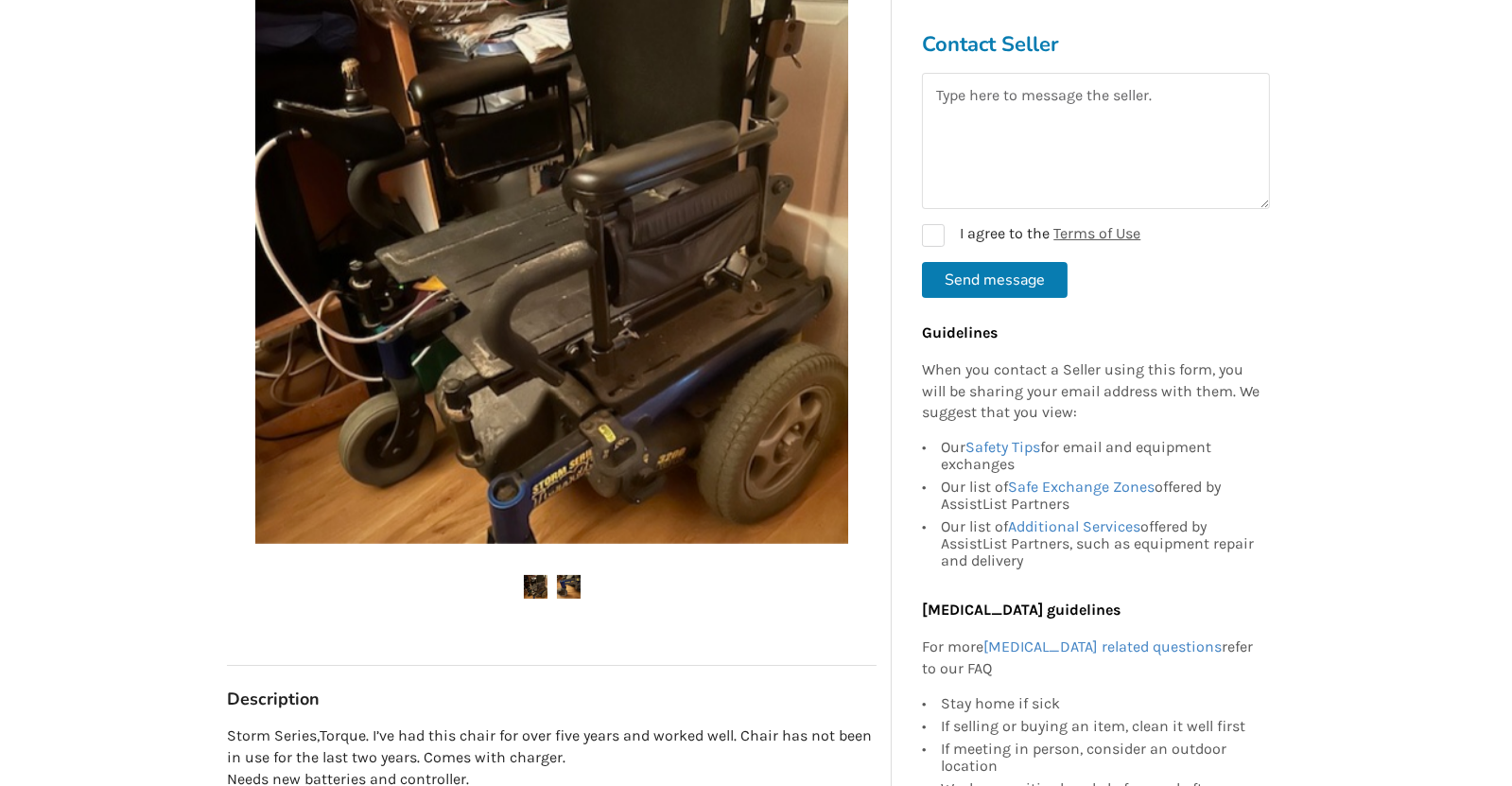
scroll to position [709, 0]
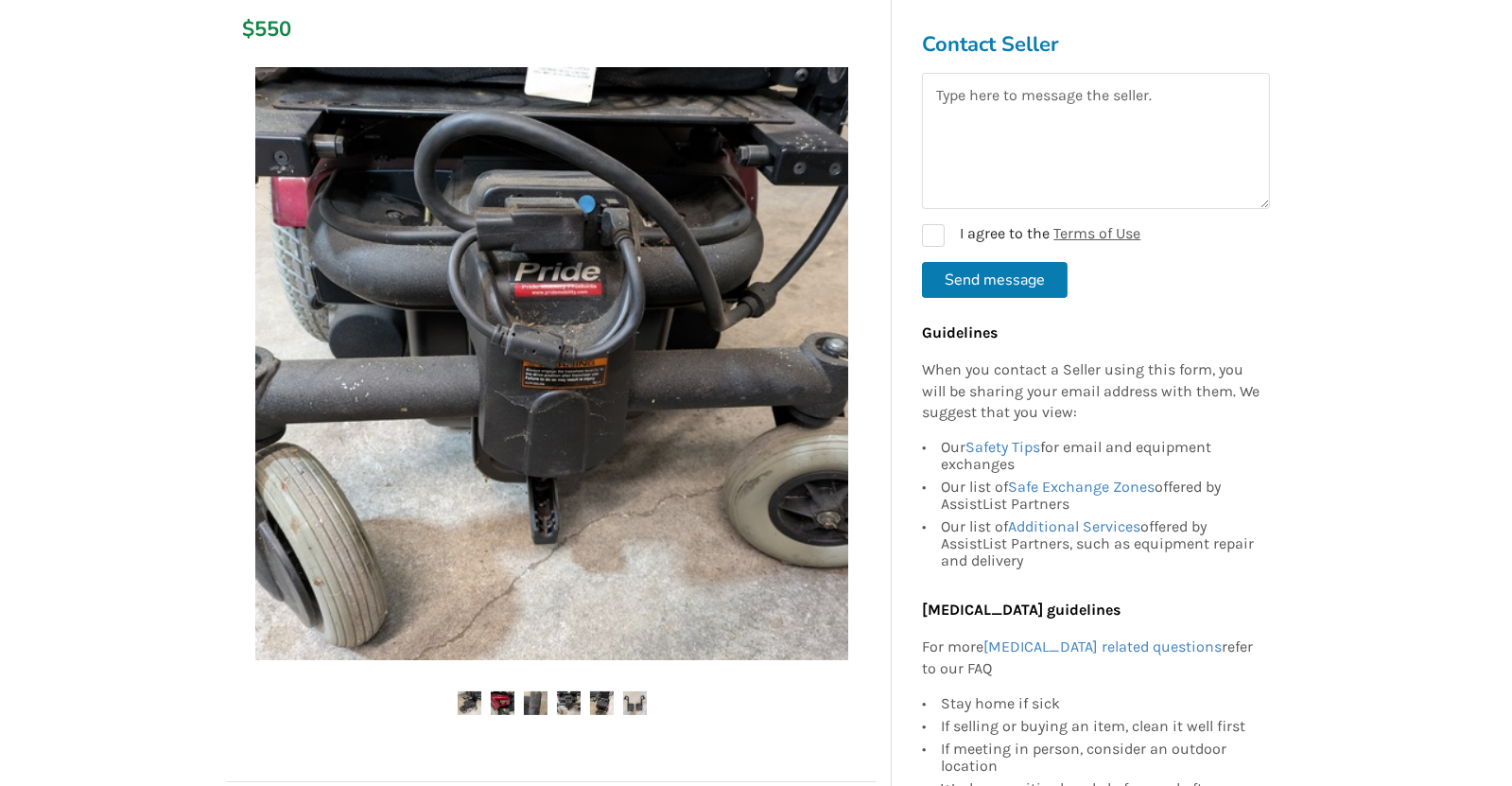
scroll to position [354, 0]
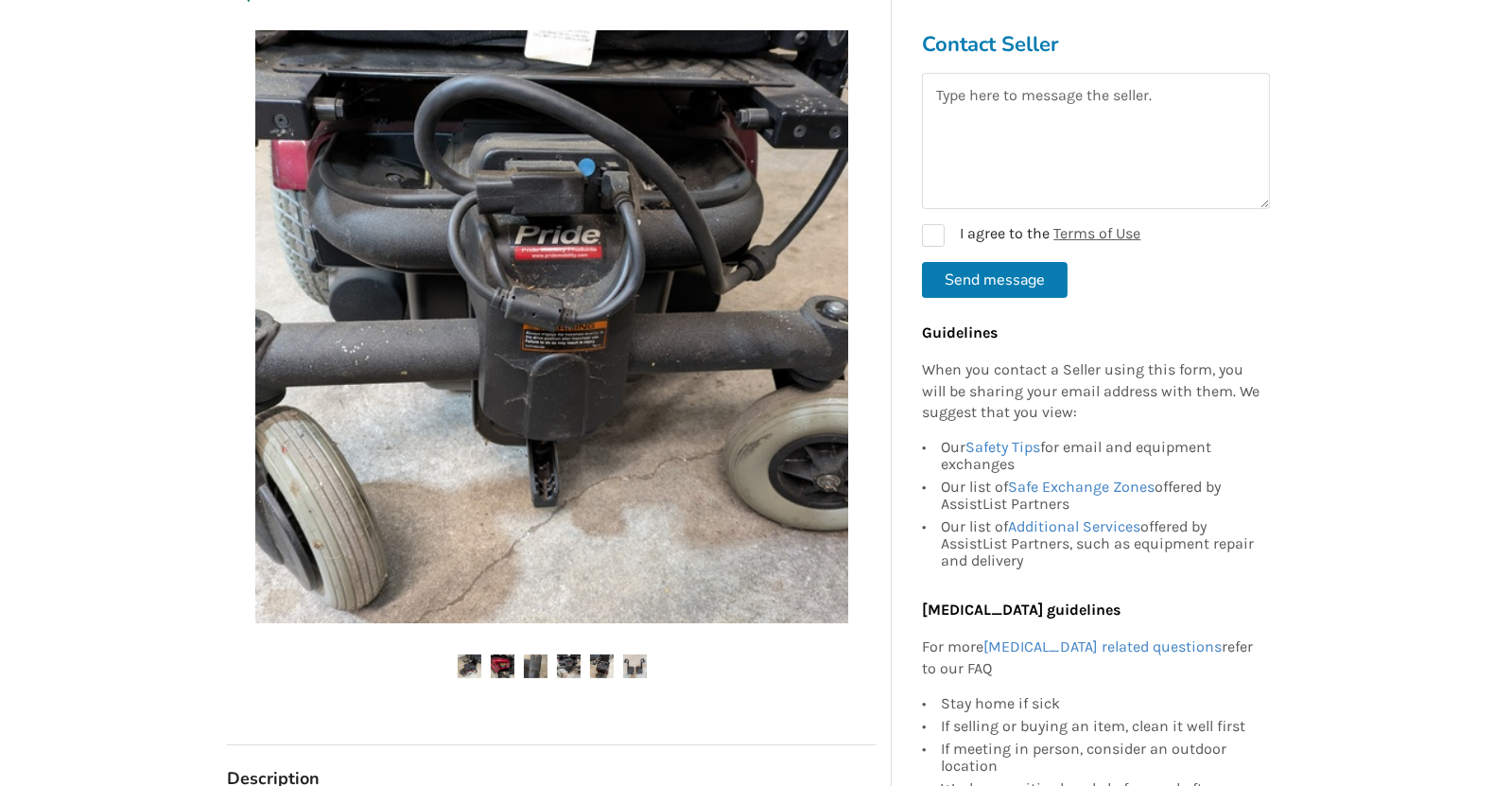
click at [504, 675] on img at bounding box center [502, 666] width 24 height 24
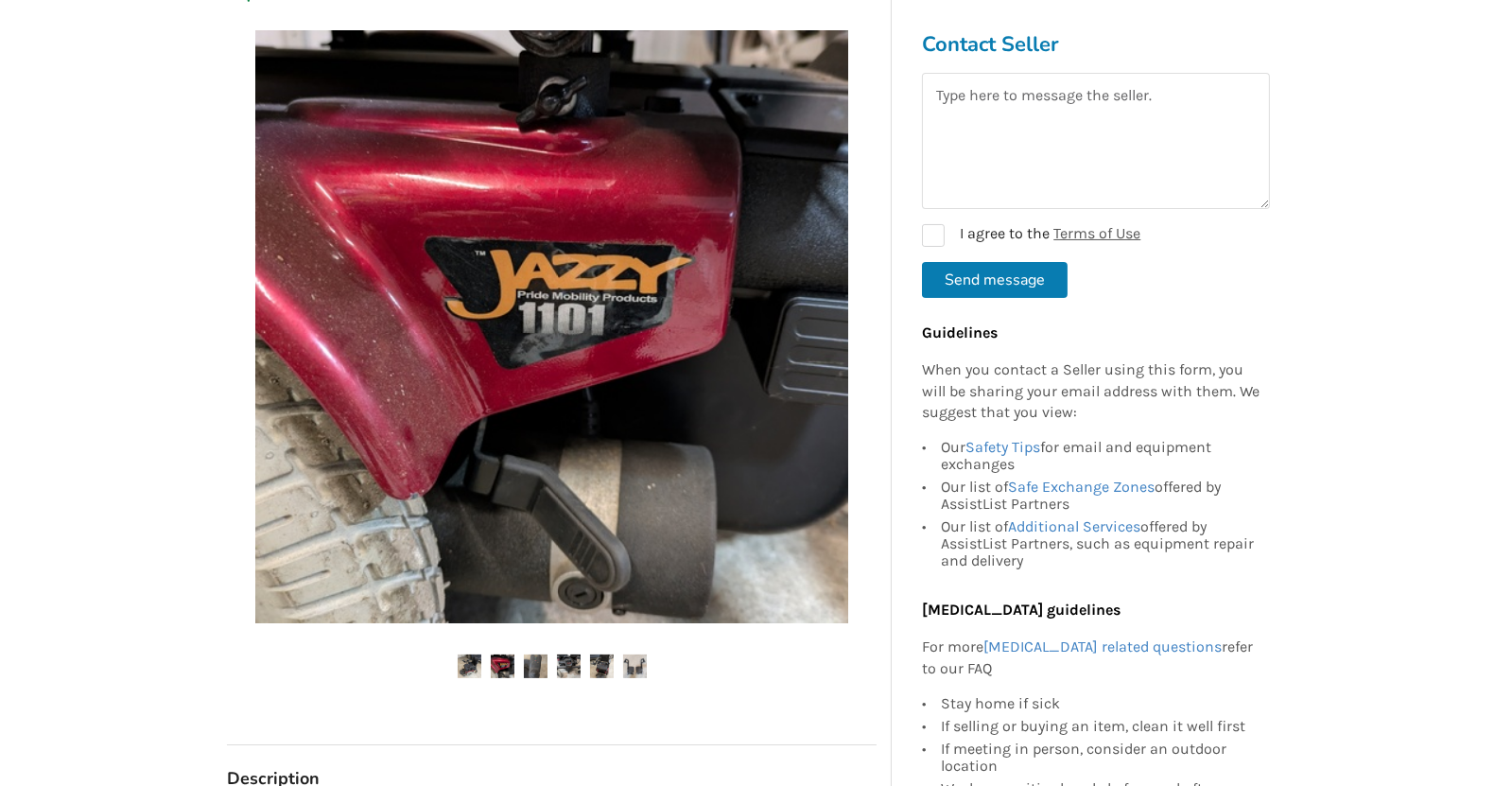
click at [543, 669] on img at bounding box center [535, 666] width 24 height 24
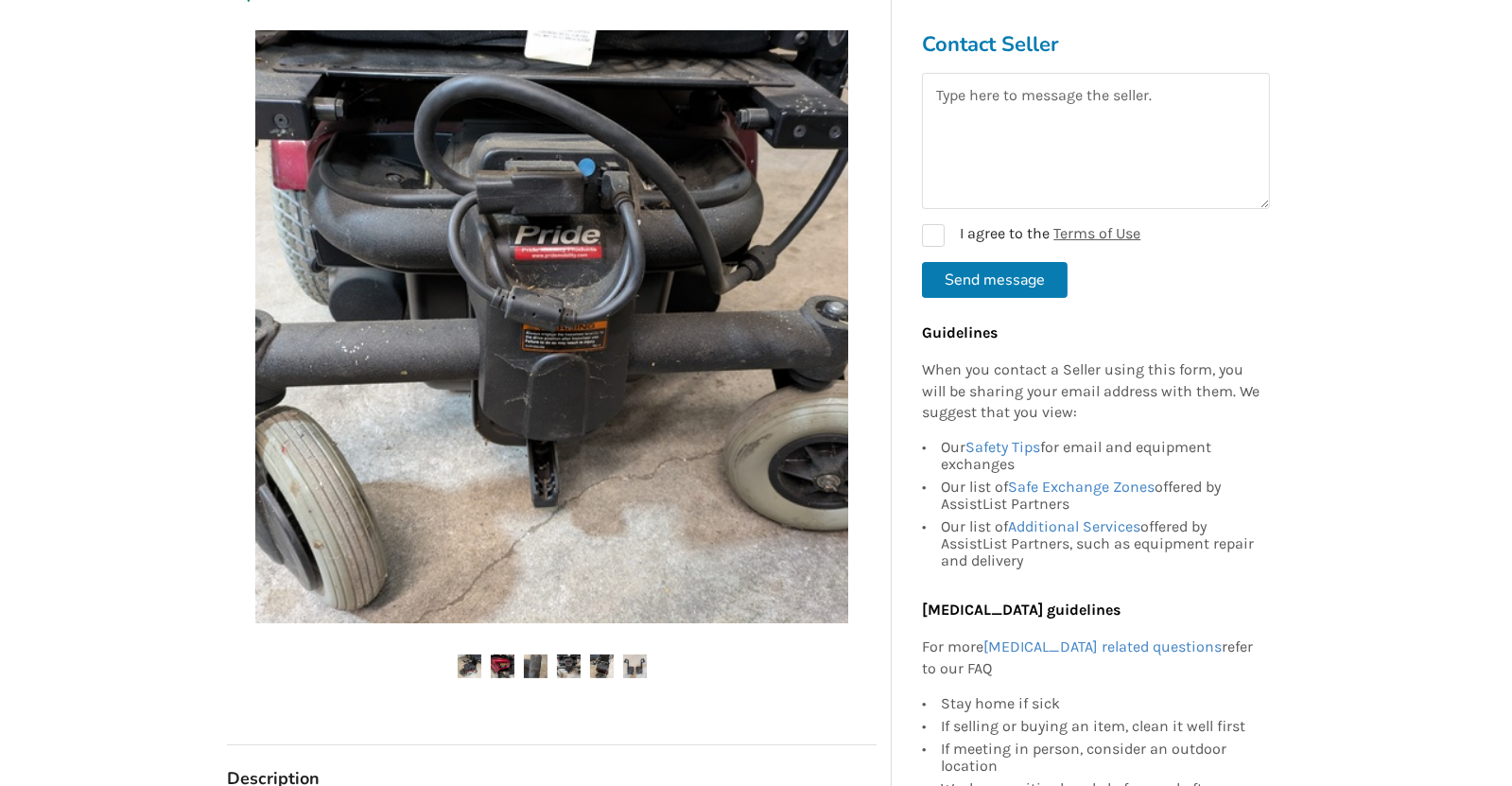
click at [569, 659] on img at bounding box center [569, 666] width 24 height 24
click at [604, 659] on img at bounding box center [602, 666] width 24 height 24
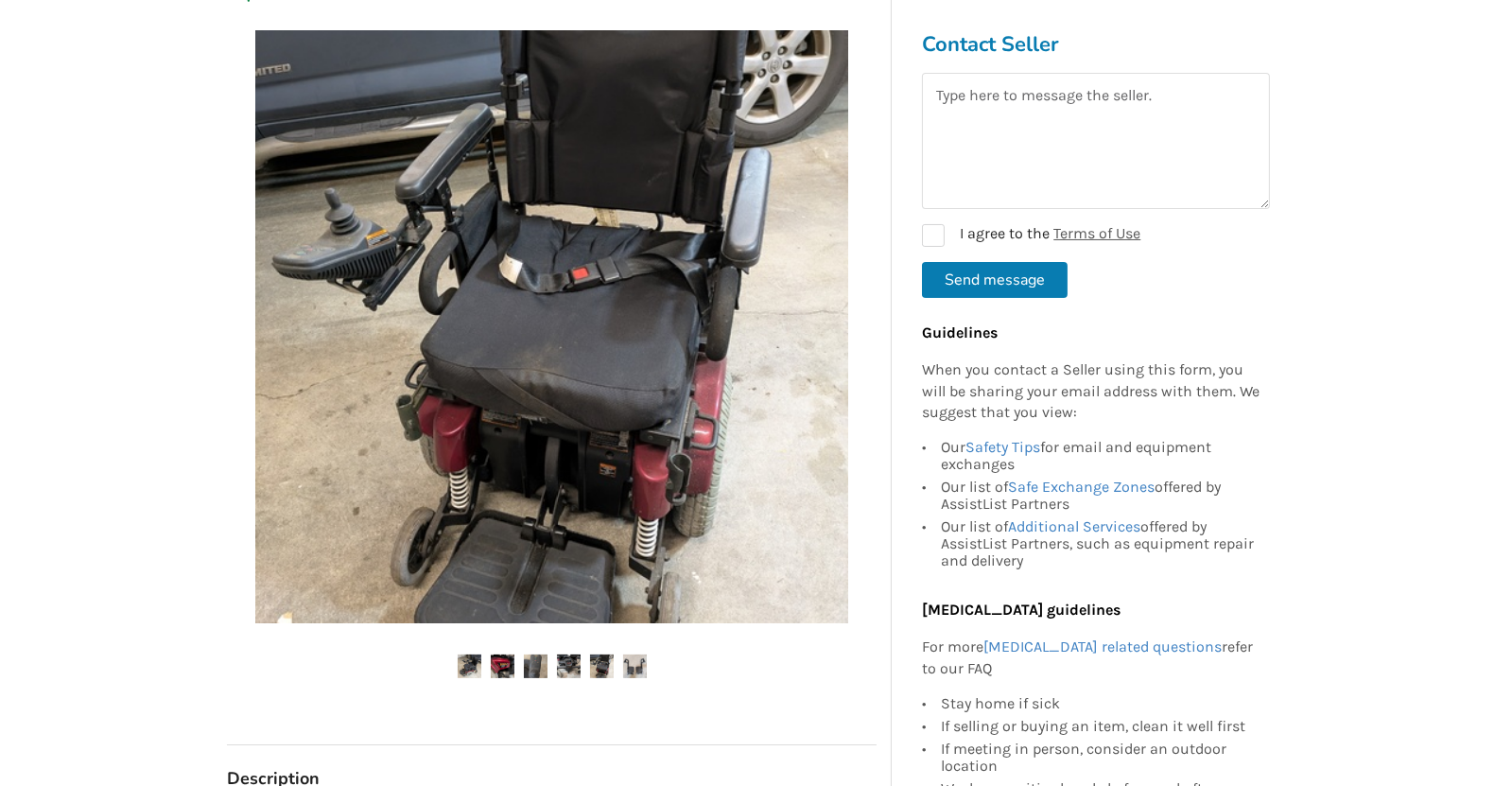
click at [631, 667] on img at bounding box center [635, 666] width 24 height 24
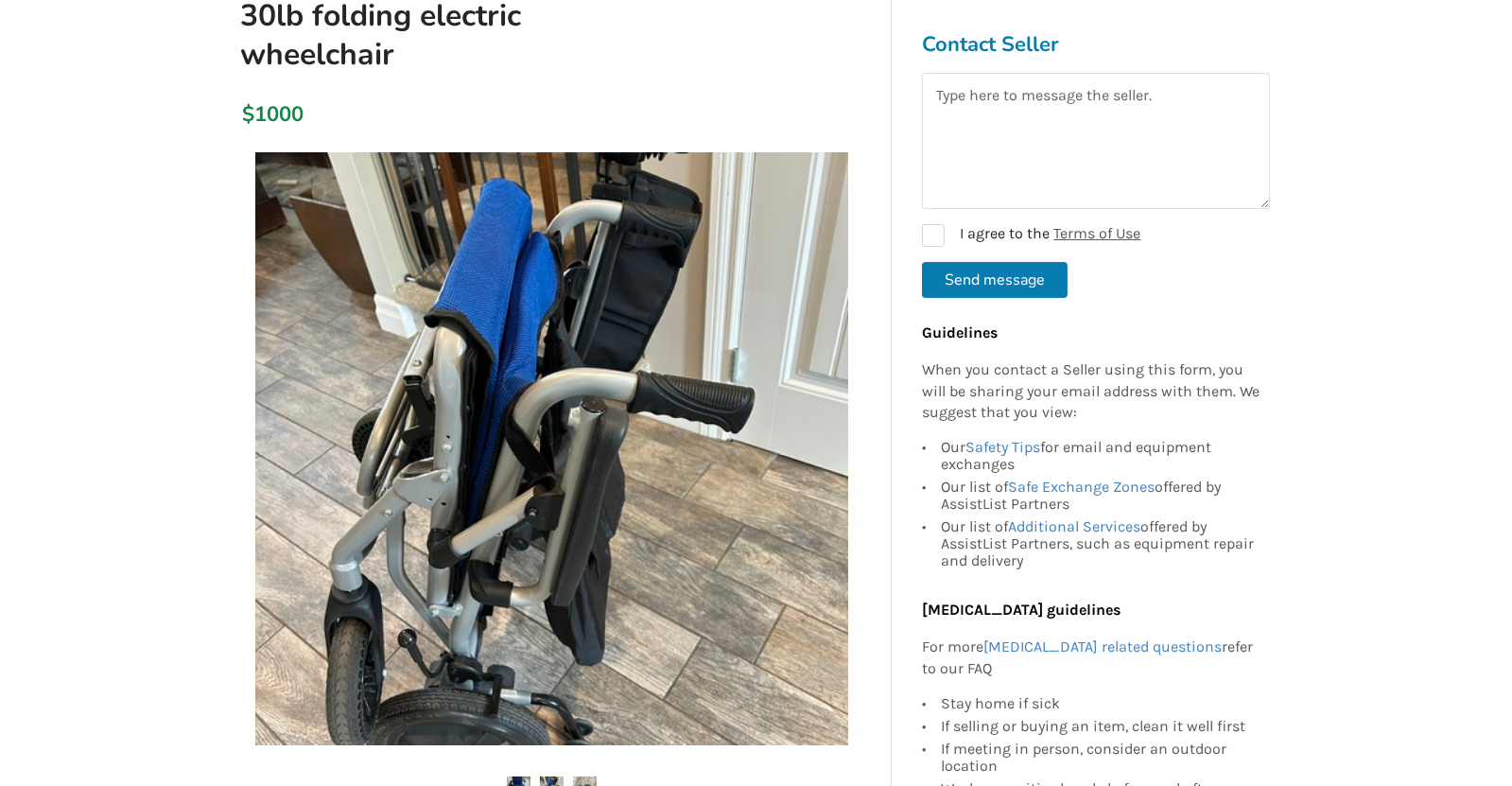
scroll to position [117, 0]
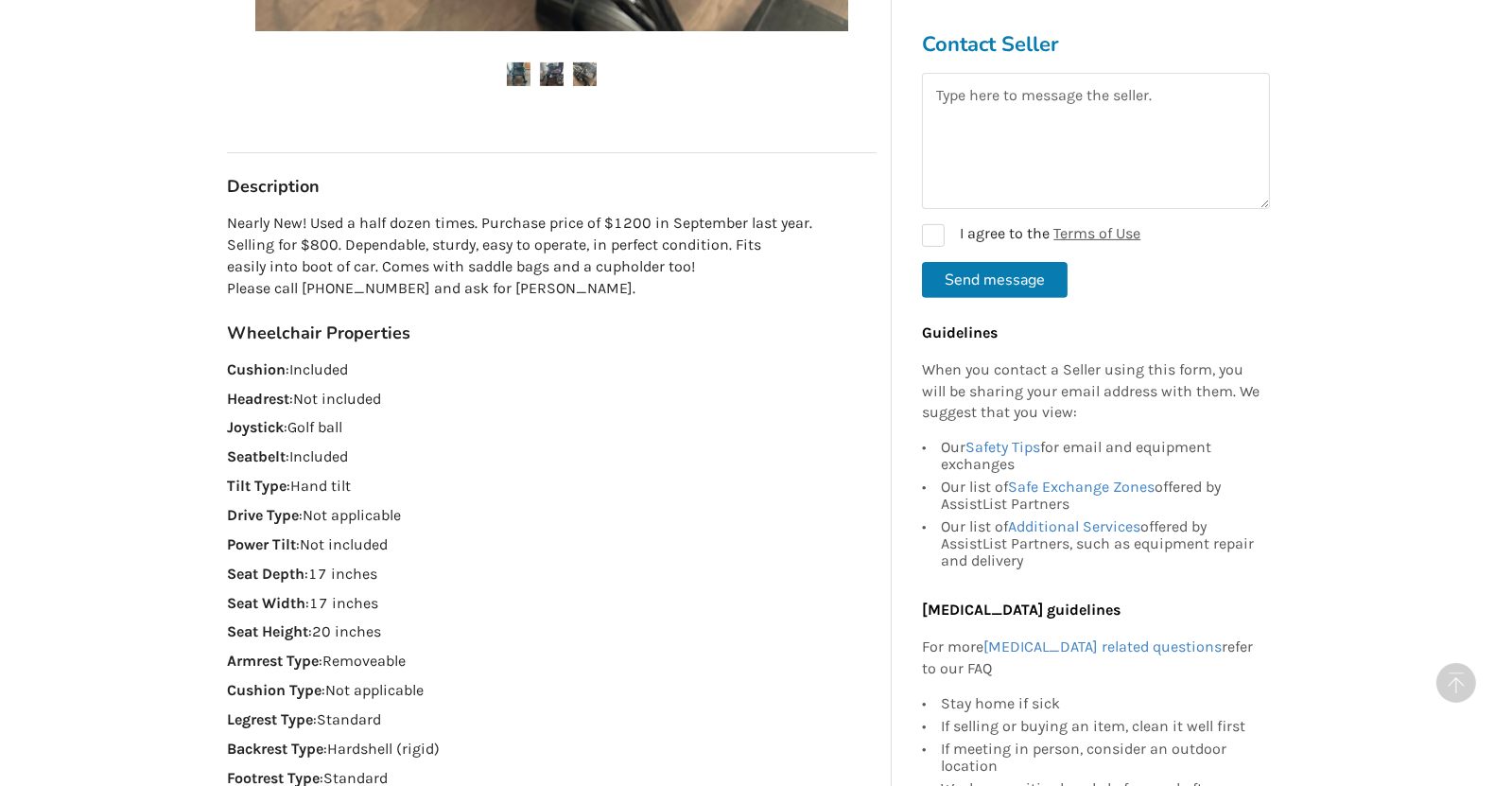
scroll to position [354, 0]
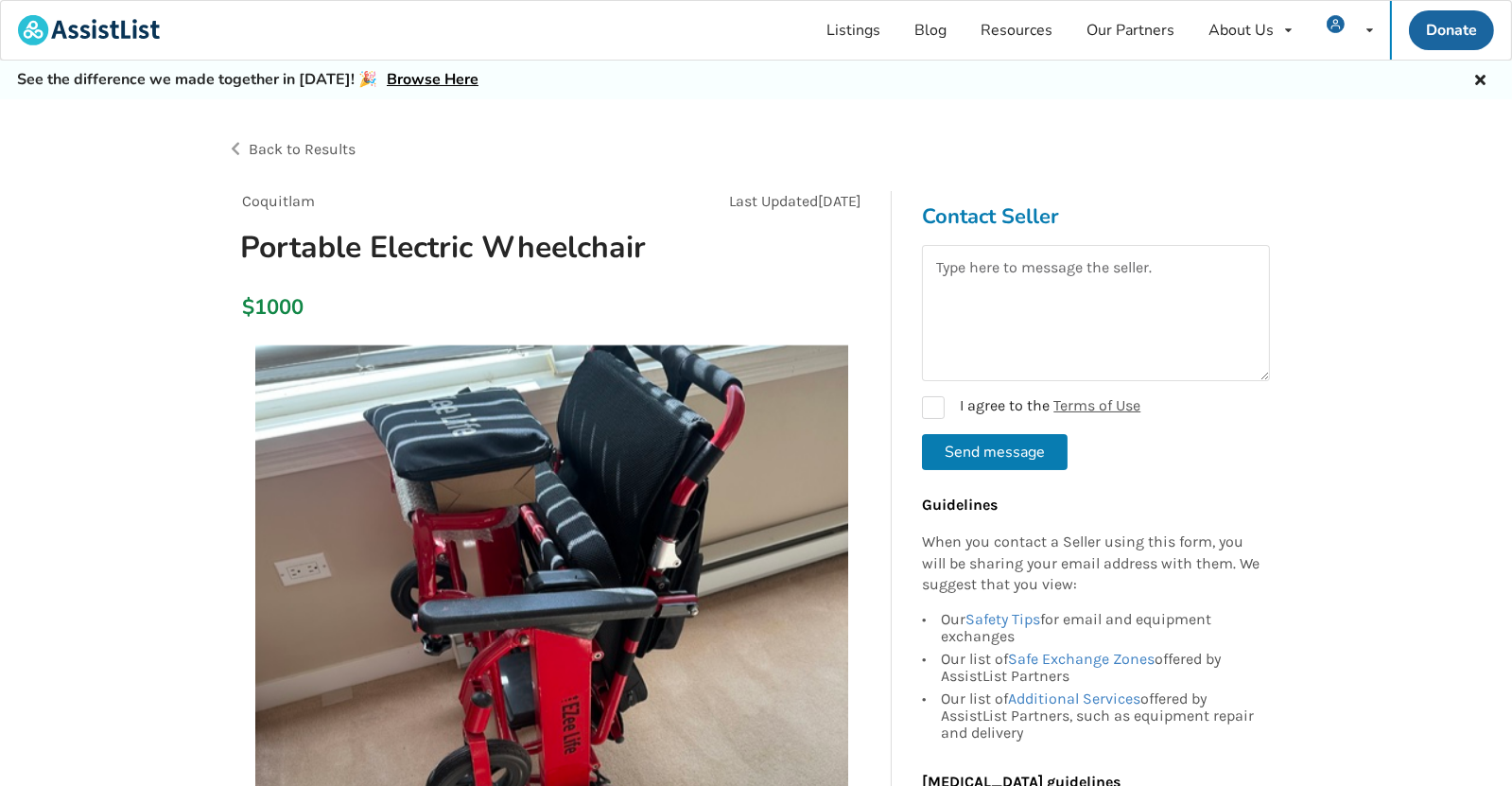
scroll to position [237, 0]
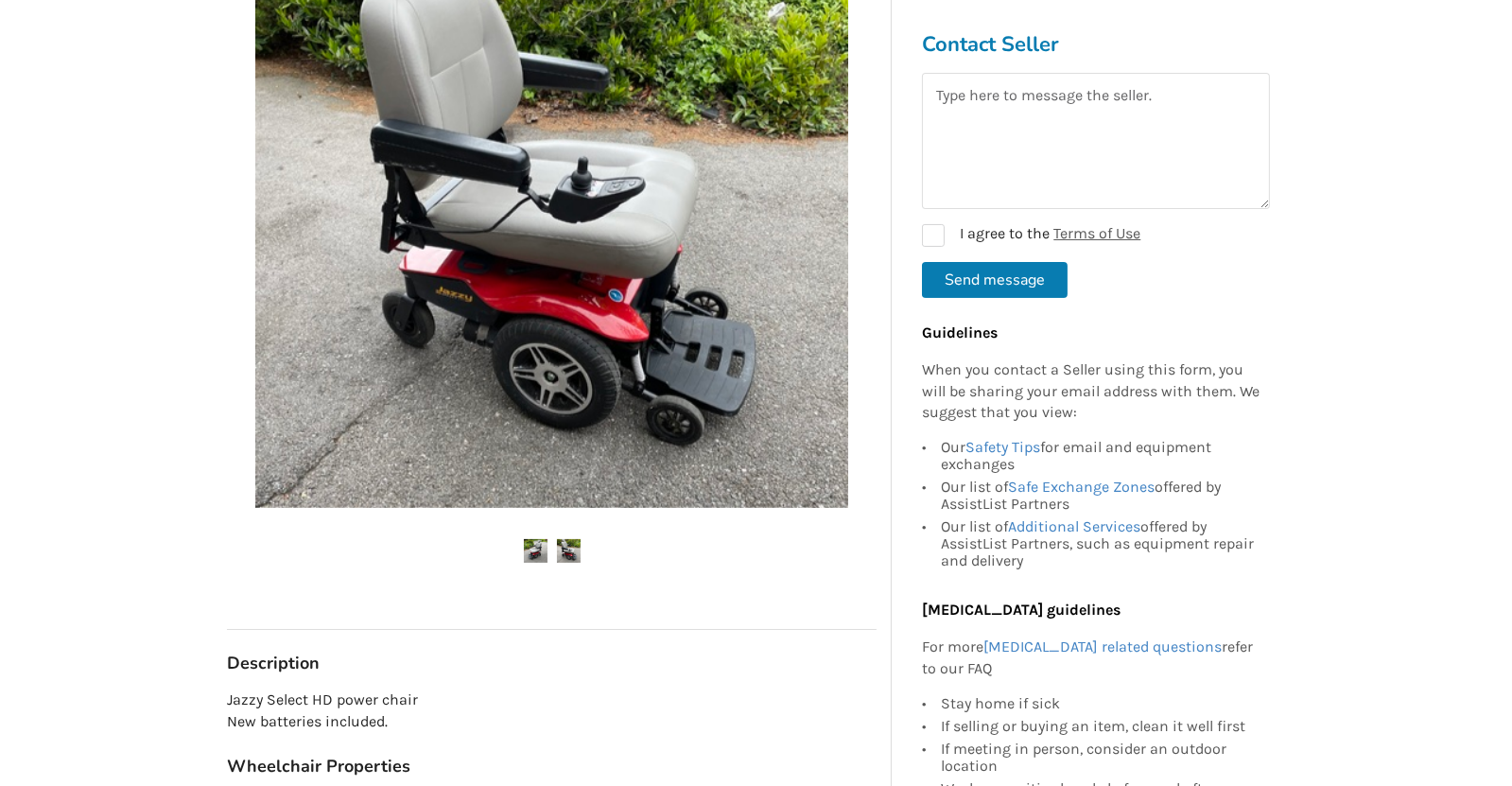
scroll to position [473, 0]
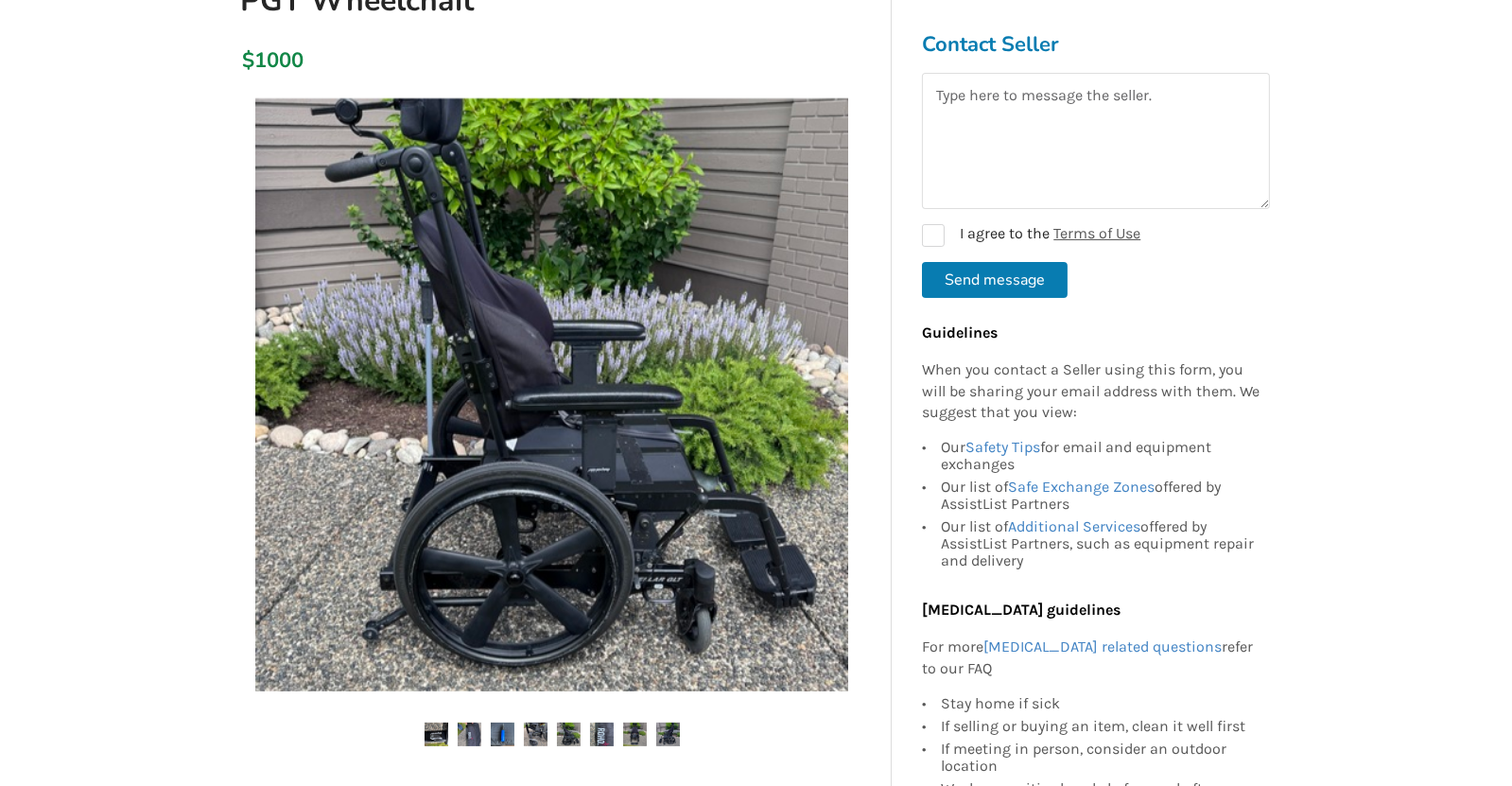
scroll to position [117, 0]
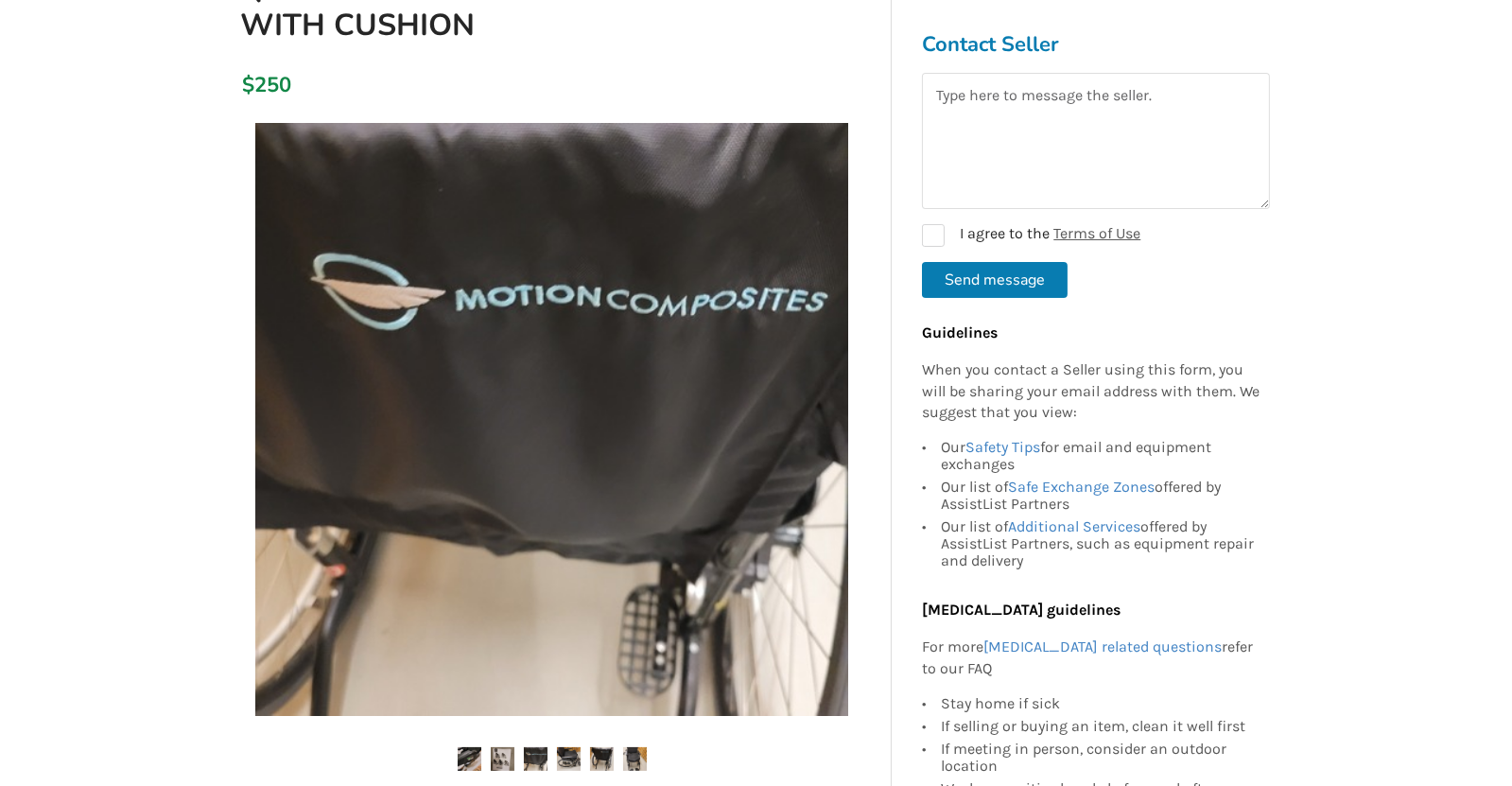
scroll to position [473, 0]
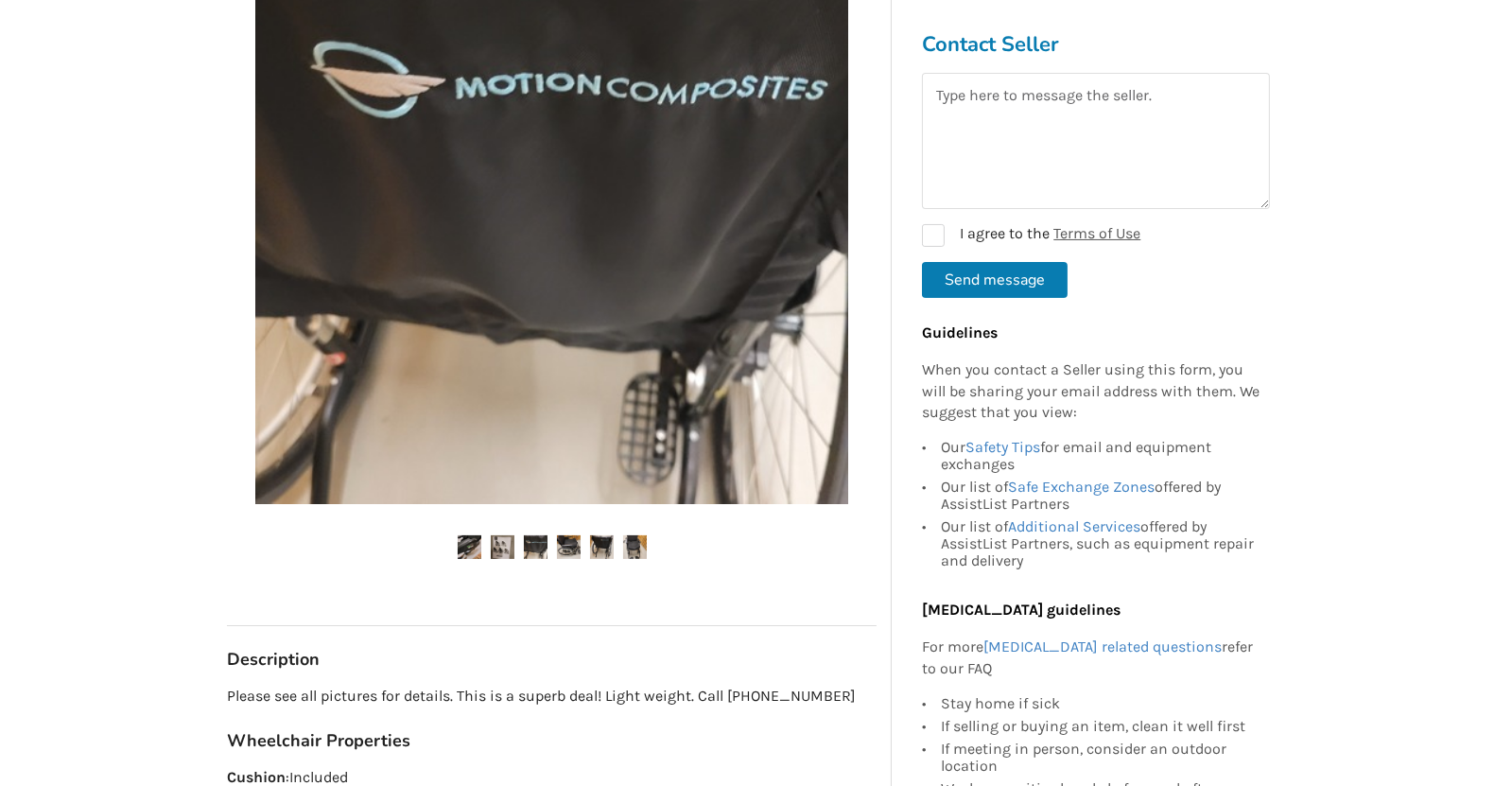
click at [526, 548] on img at bounding box center [535, 546] width 24 height 24
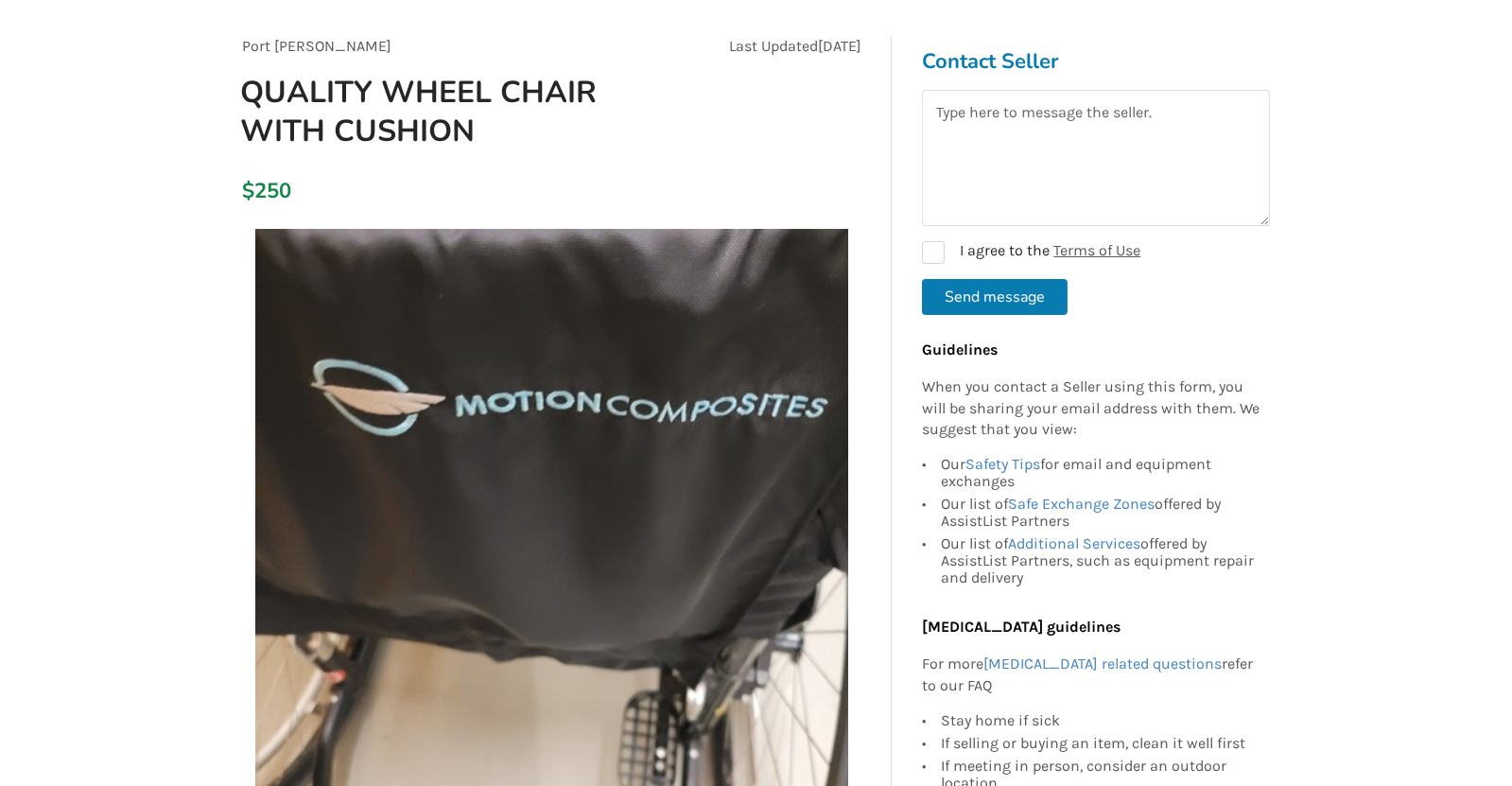
scroll to position [117, 0]
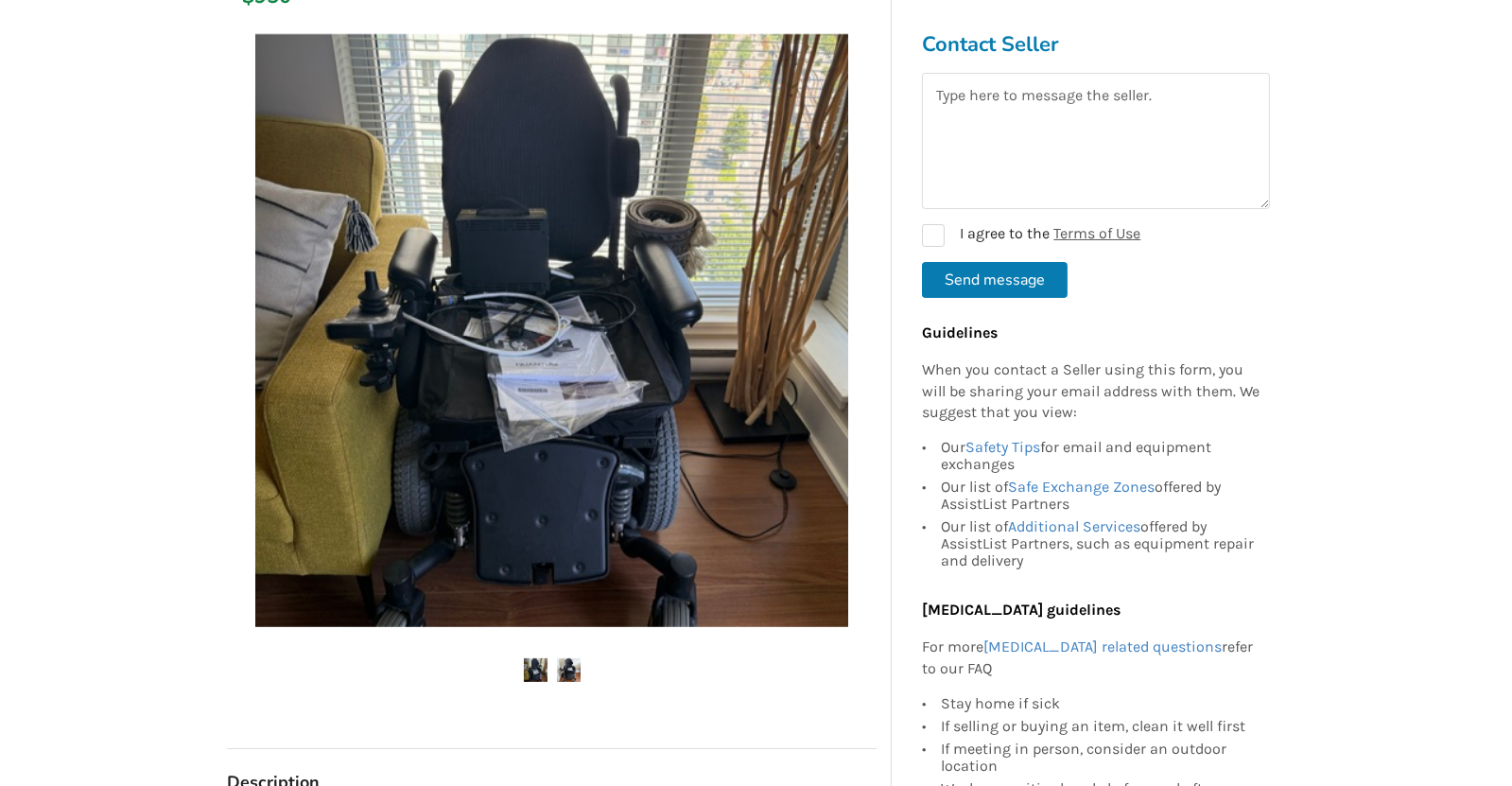
scroll to position [354, 0]
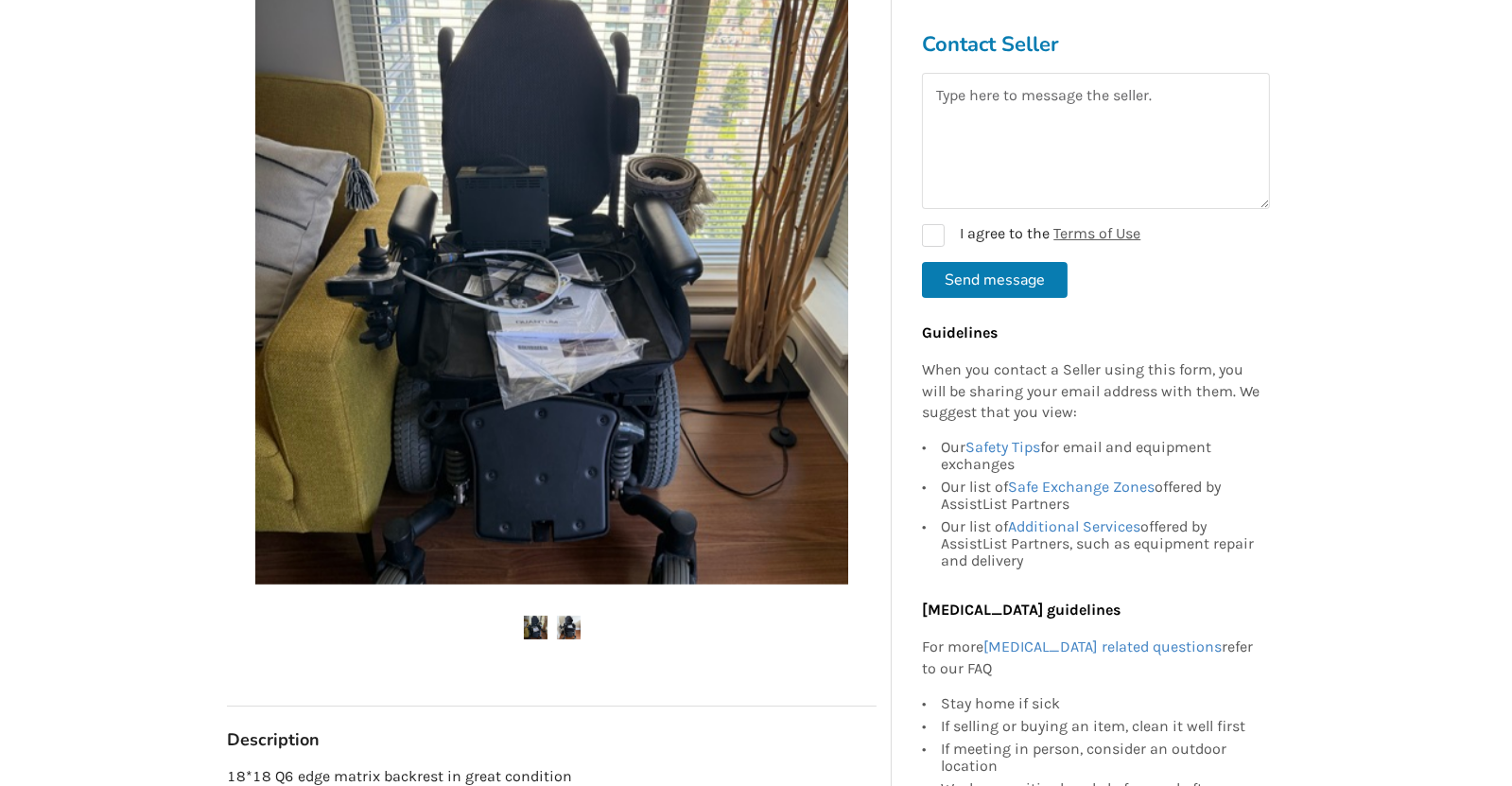
click at [561, 624] on img at bounding box center [569, 627] width 24 height 24
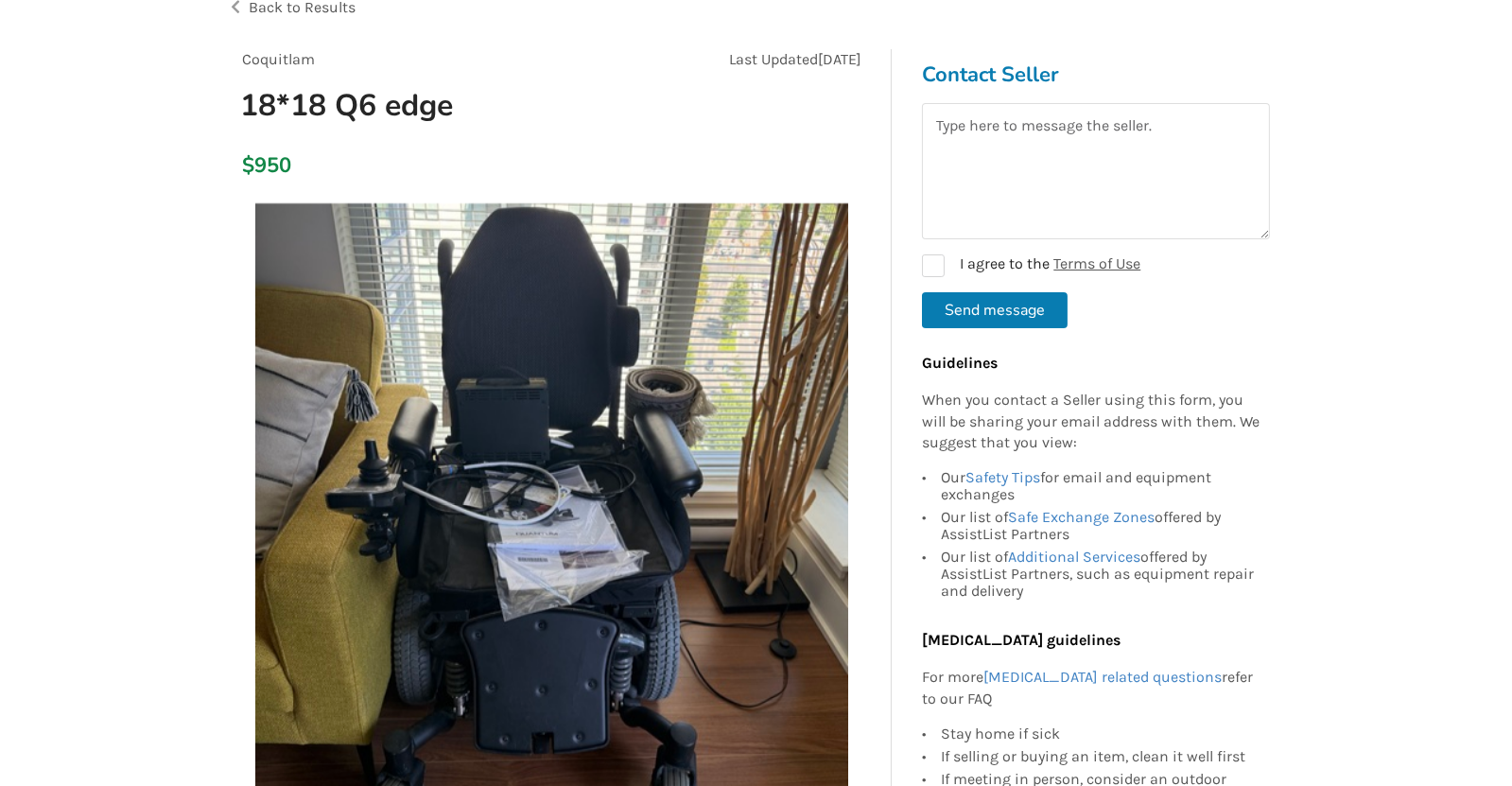
scroll to position [117, 0]
